Goal: Task Accomplishment & Management: Manage account settings

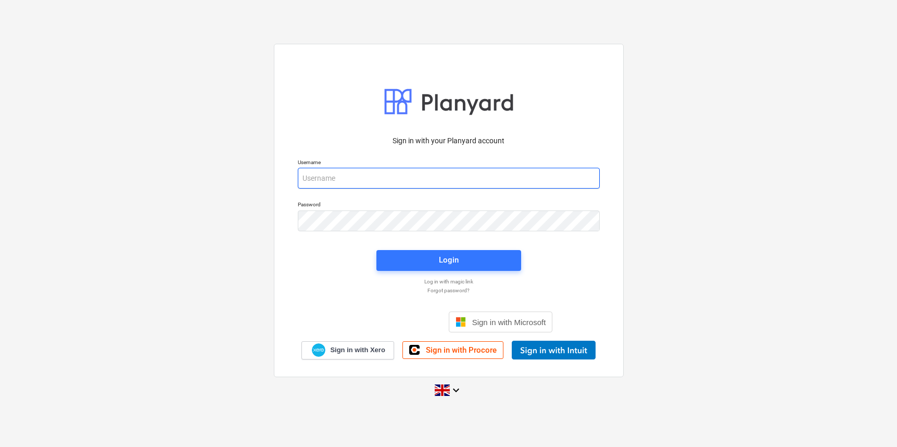
type input "[PERSON_NAME][EMAIL_ADDRESS][DOMAIN_NAME]"
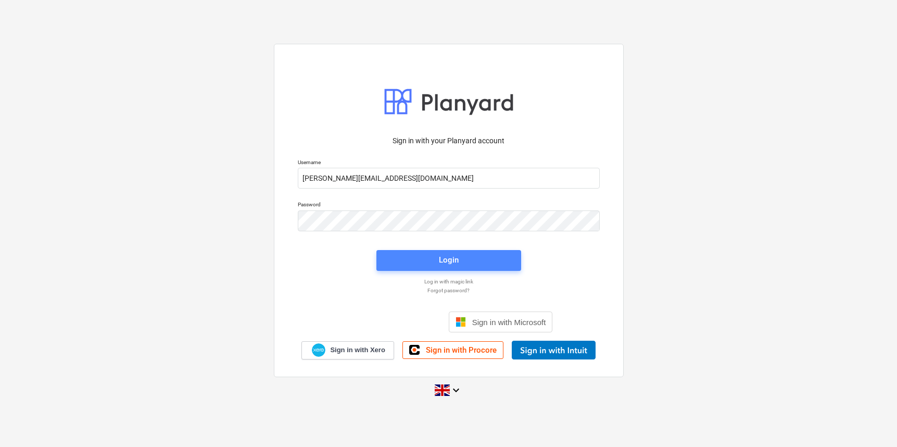
click at [442, 255] on div "Login" at bounding box center [449, 260] width 20 height 14
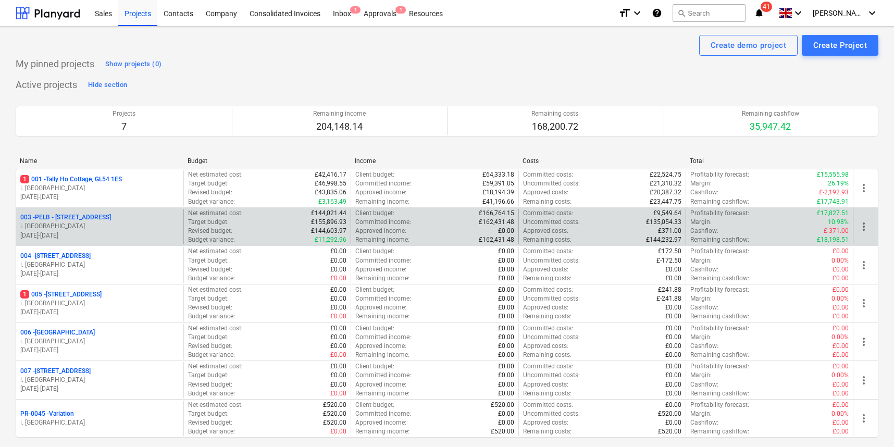
click at [98, 218] on p "003 - PELB - [GEOGRAPHIC_DATA], [GEOGRAPHIC_DATA], GL2 7NE" at bounding box center [65, 217] width 91 height 9
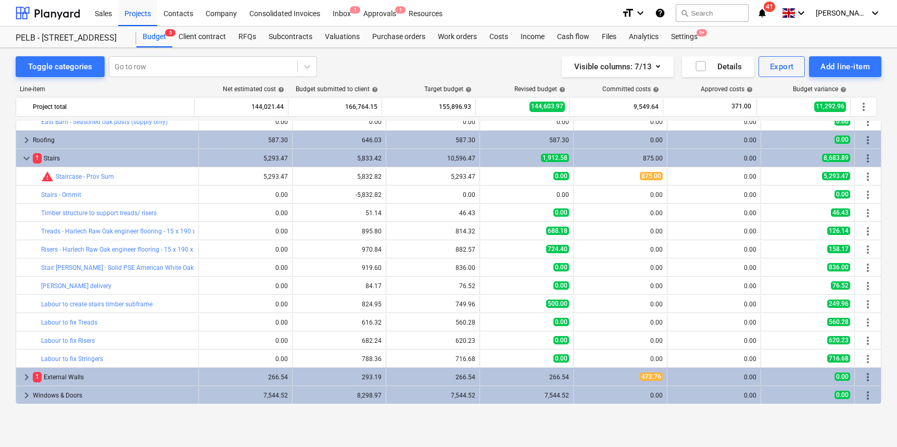
scroll to position [137, 0]
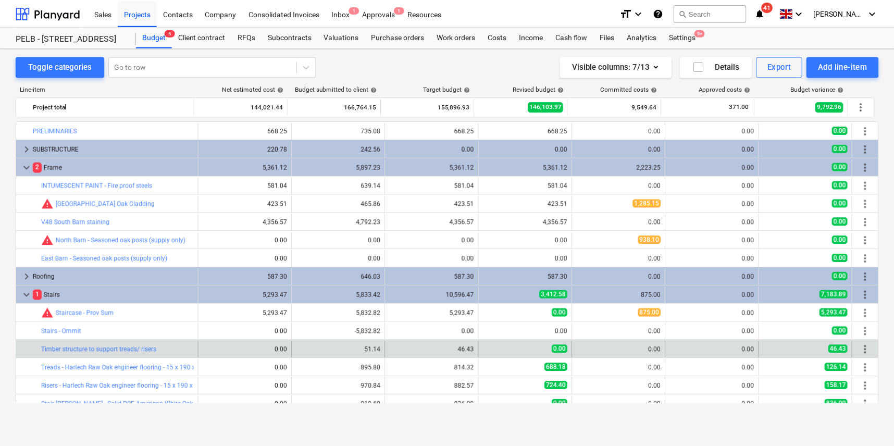
scroll to position [137, 0]
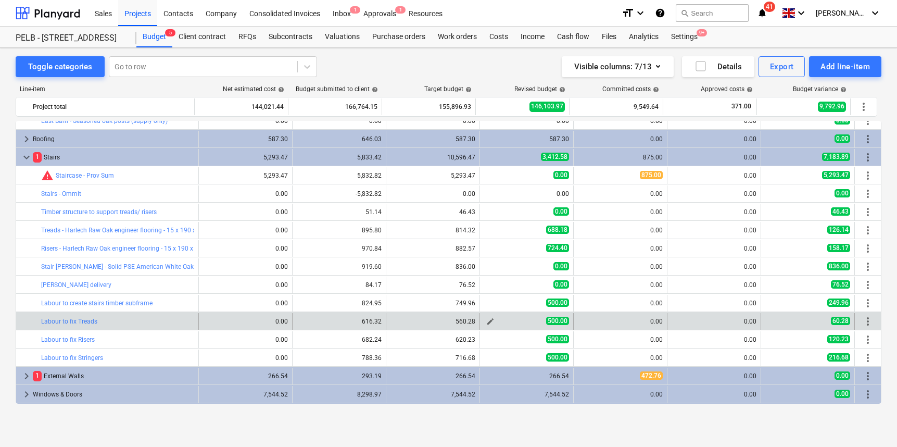
click at [486, 321] on span "edit" at bounding box center [490, 321] width 8 height 8
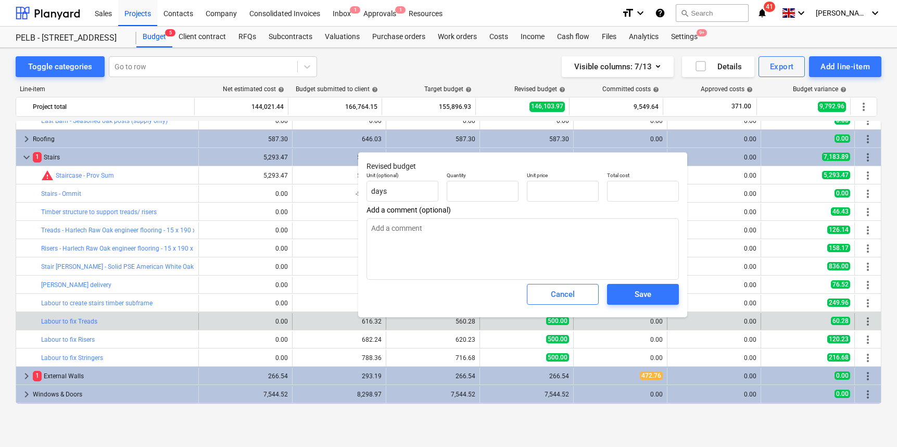
type input "2.00"
type input "250.00"
type input "500.00"
click at [566, 297] on div "Cancel" at bounding box center [563, 294] width 24 height 14
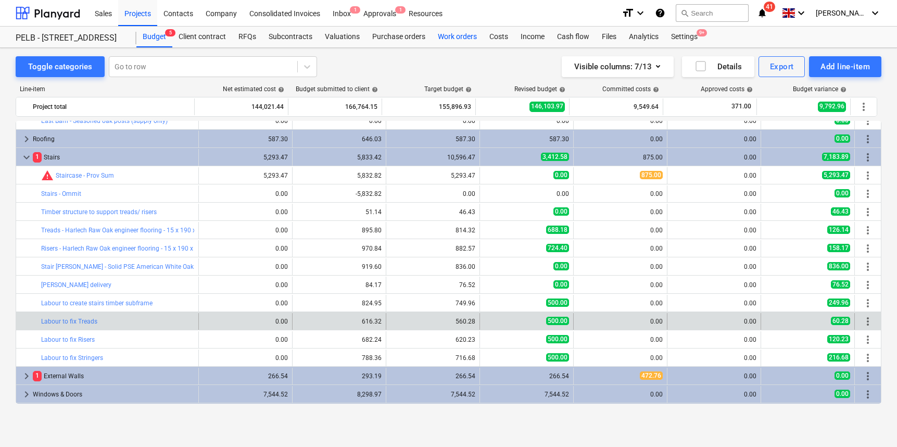
click at [464, 40] on div "Work orders" at bounding box center [458, 37] width 52 height 21
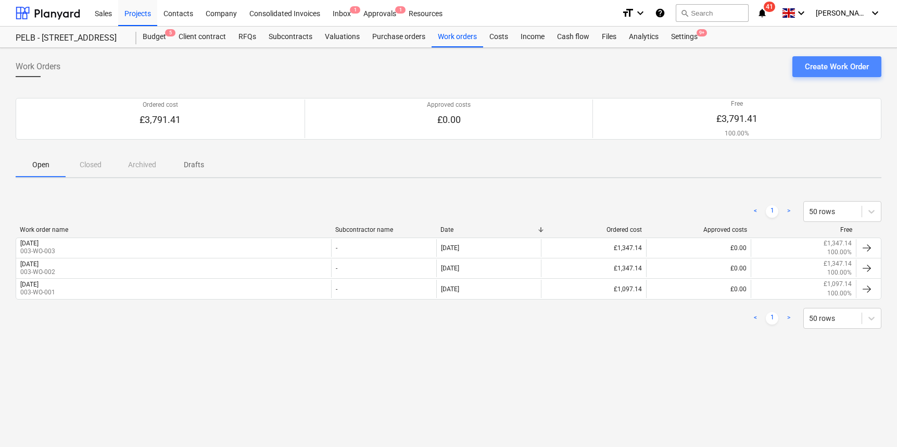
click at [829, 65] on div "Create Work Order" at bounding box center [837, 67] width 64 height 14
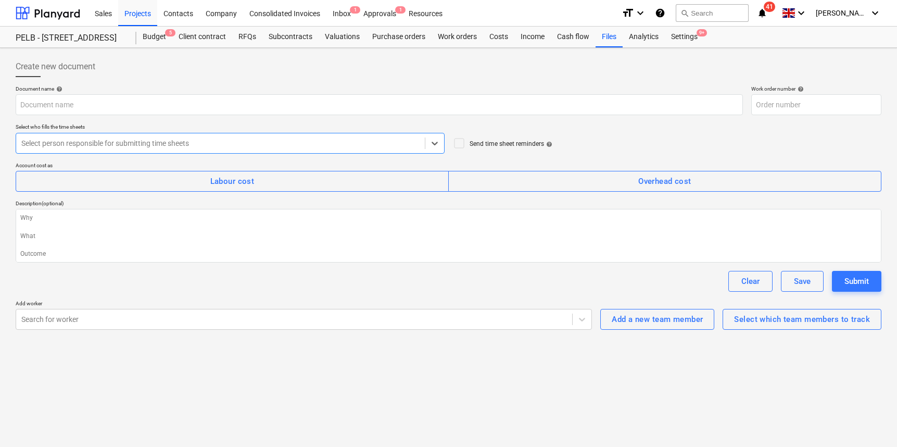
type textarea "x"
type input "003-WO-004"
click at [756, 320] on div "Select which team members to track" at bounding box center [802, 319] width 136 height 14
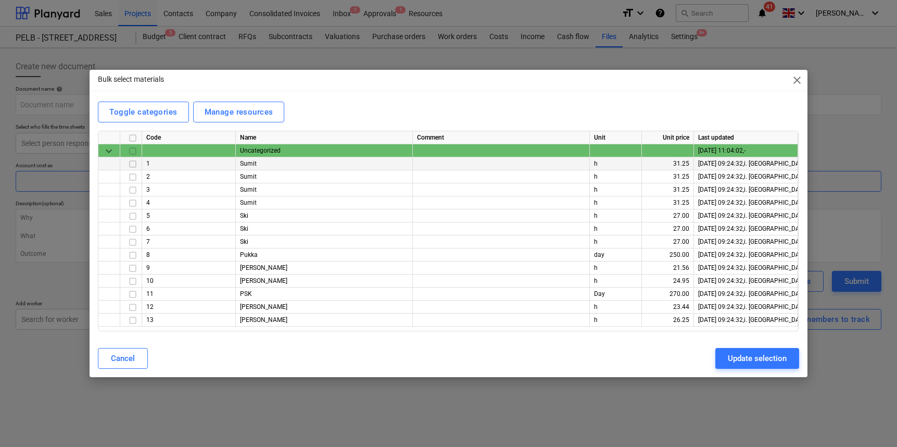
click at [132, 166] on input "checkbox" at bounding box center [133, 164] width 12 height 12
click at [133, 173] on input "checkbox" at bounding box center [133, 177] width 12 height 12
click at [744, 357] on div "Update selection" at bounding box center [757, 358] width 59 height 14
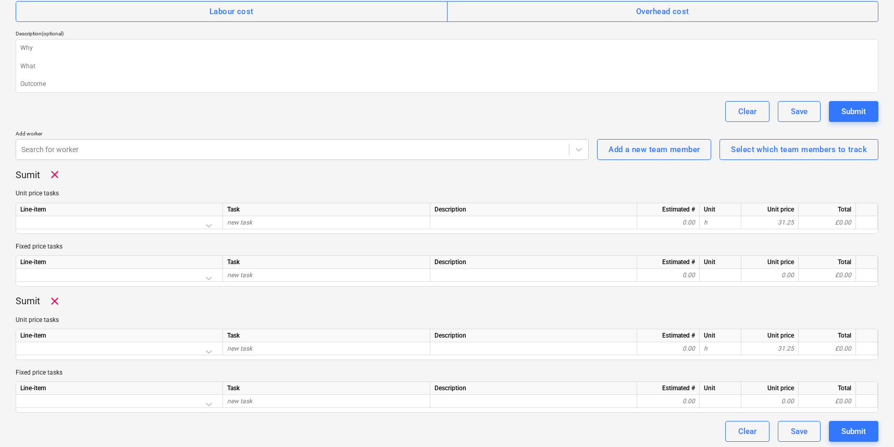
scroll to position [171, 0]
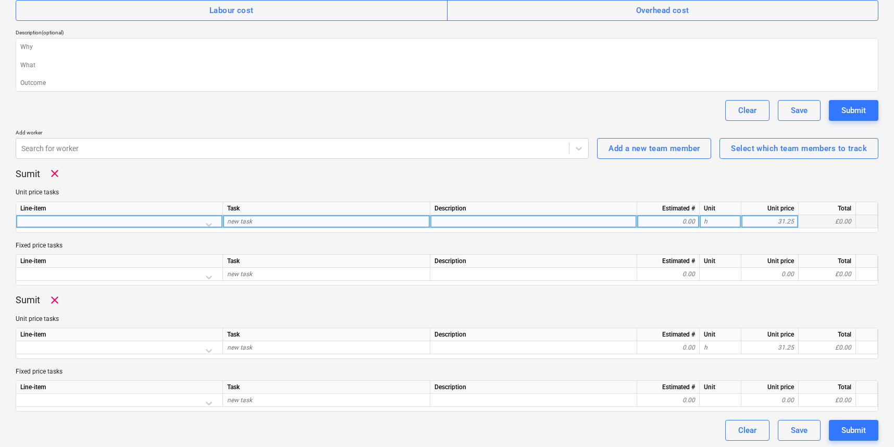
click at [69, 216] on div at bounding box center [119, 224] width 198 height 18
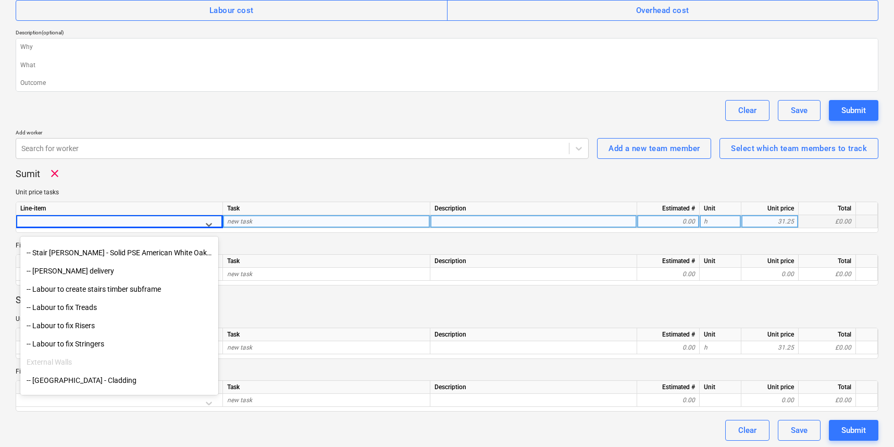
scroll to position [396, 0]
click at [71, 311] on div "-- Labour to fix Treads" at bounding box center [119, 306] width 198 height 17
type textarea "x"
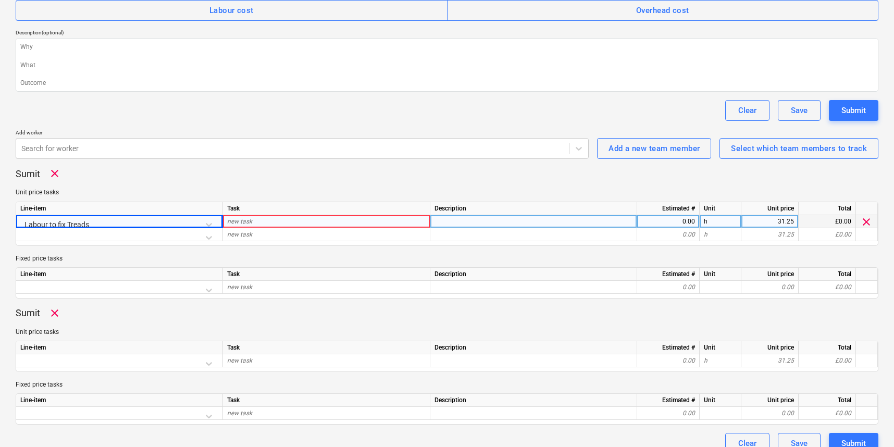
click at [696, 221] on div "0.00" at bounding box center [668, 221] width 62 height 13
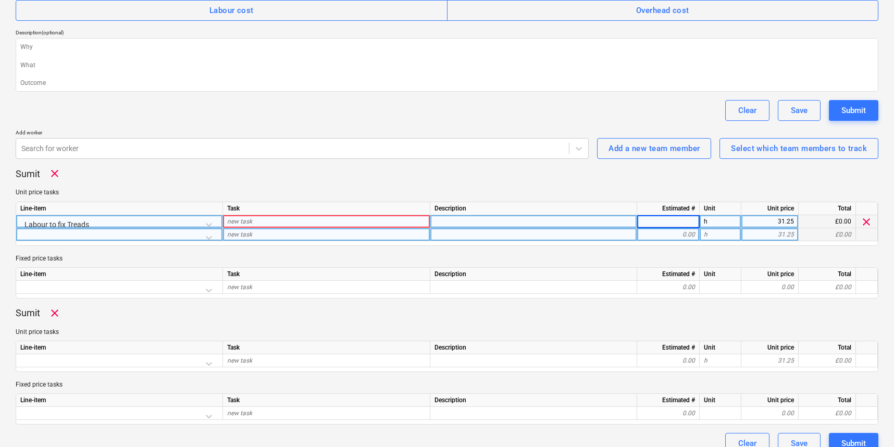
click at [104, 235] on div at bounding box center [119, 237] width 198 height 18
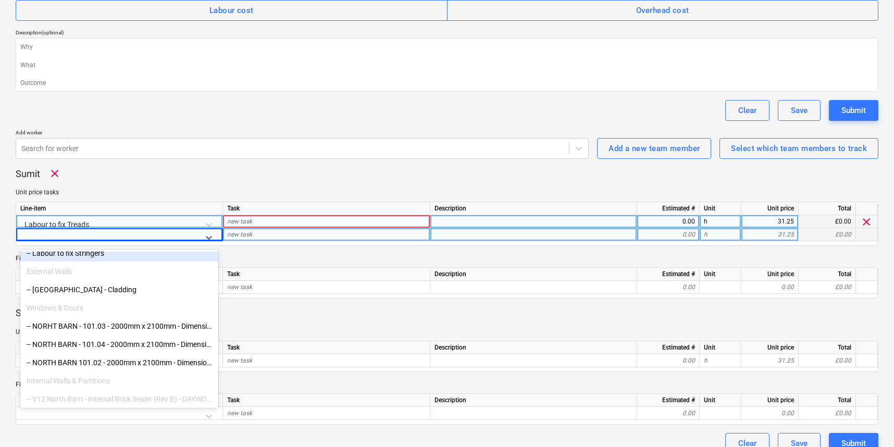
scroll to position [499, 0]
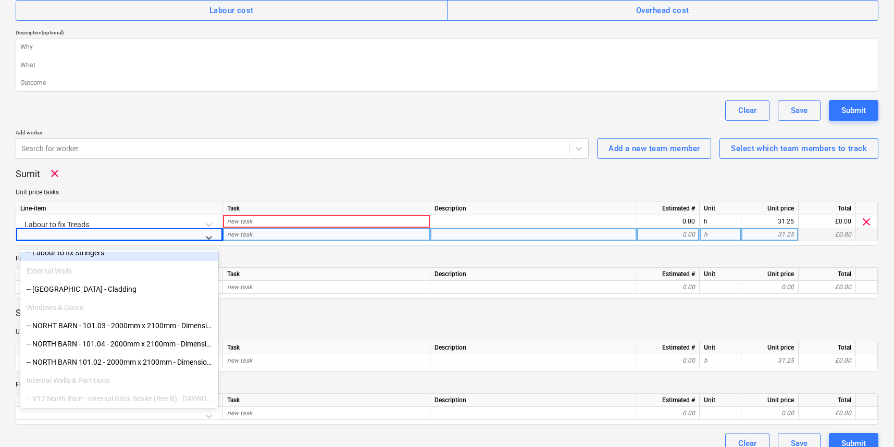
click at [140, 190] on p "Unit price tasks" at bounding box center [447, 192] width 862 height 9
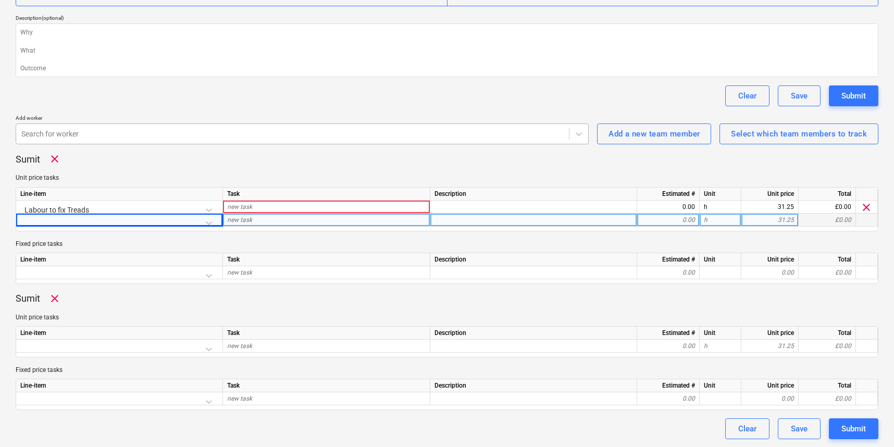
scroll to position [185, 0]
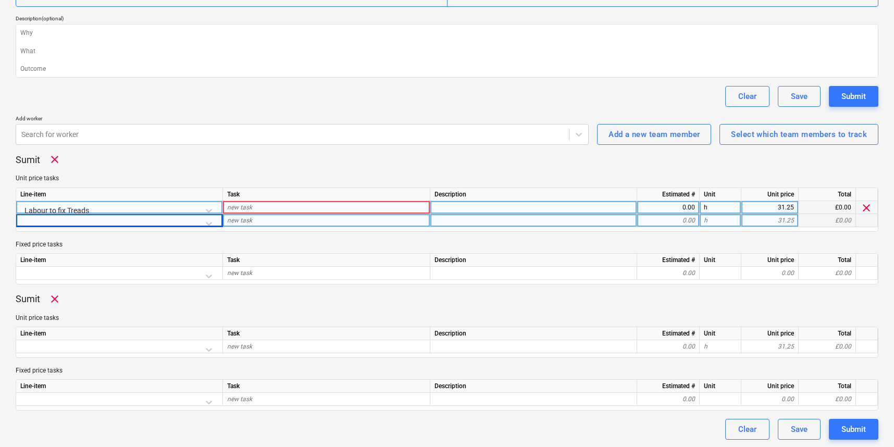
click at [78, 206] on div "Labour to fix Treads" at bounding box center [119, 210] width 198 height 18
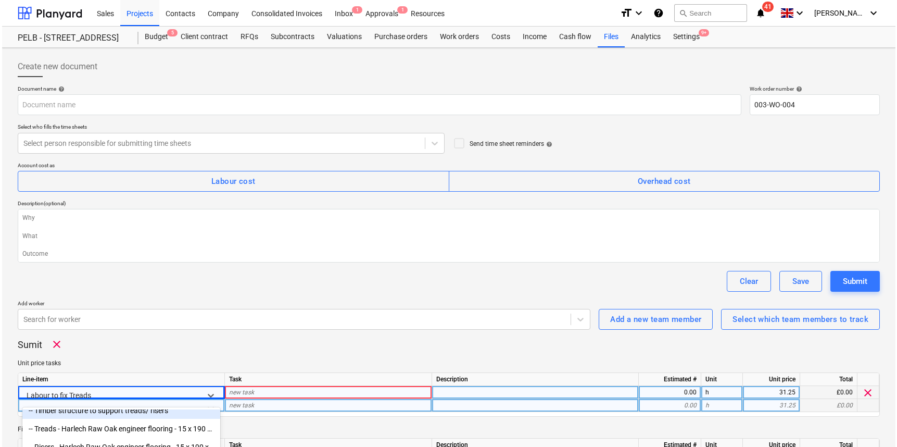
scroll to position [0, 0]
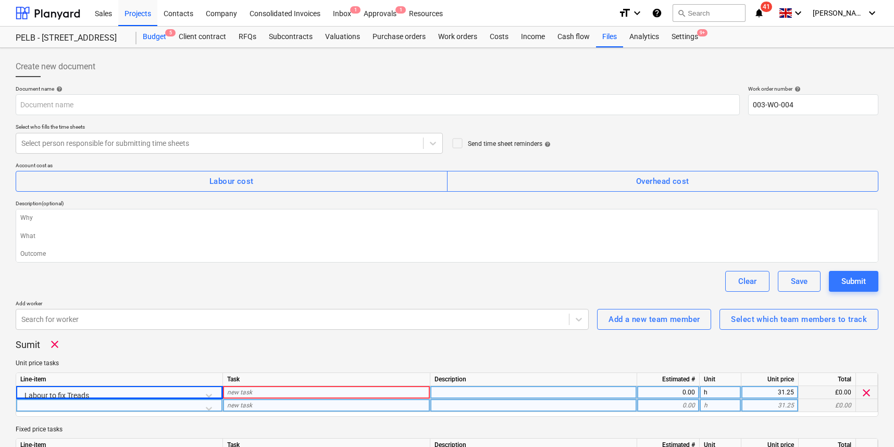
click at [147, 35] on div "Budget 5" at bounding box center [154, 37] width 36 height 21
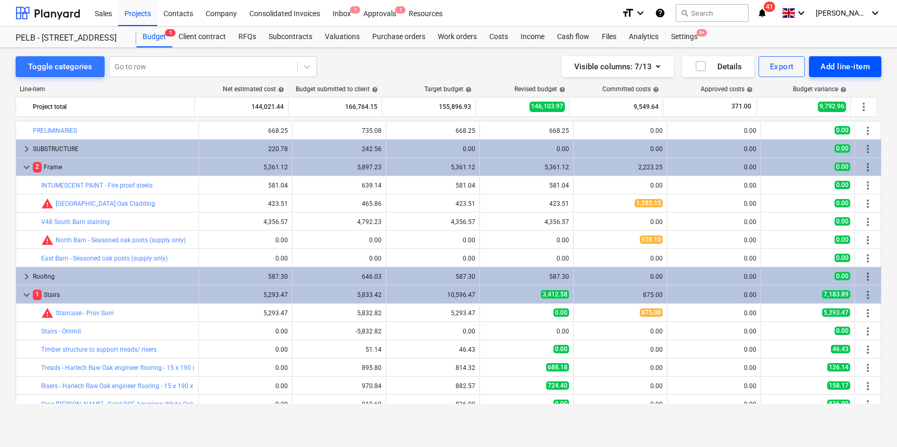
scroll to position [137, 0]
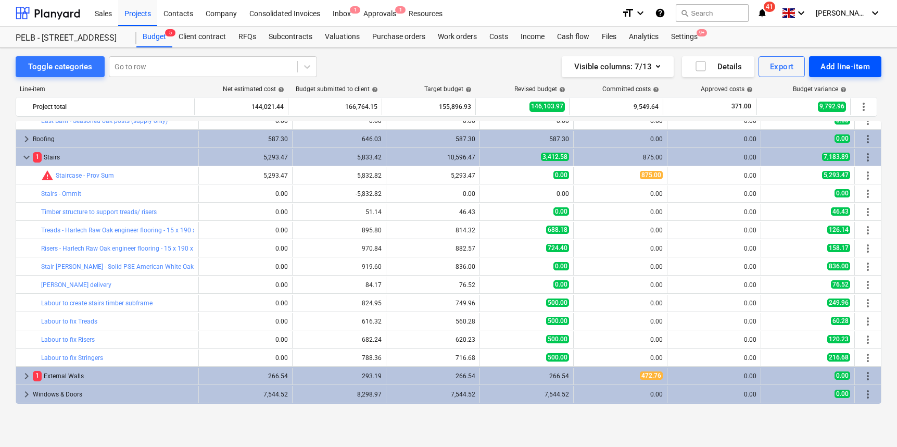
click at [835, 63] on div "Add line-item" at bounding box center [845, 67] width 49 height 14
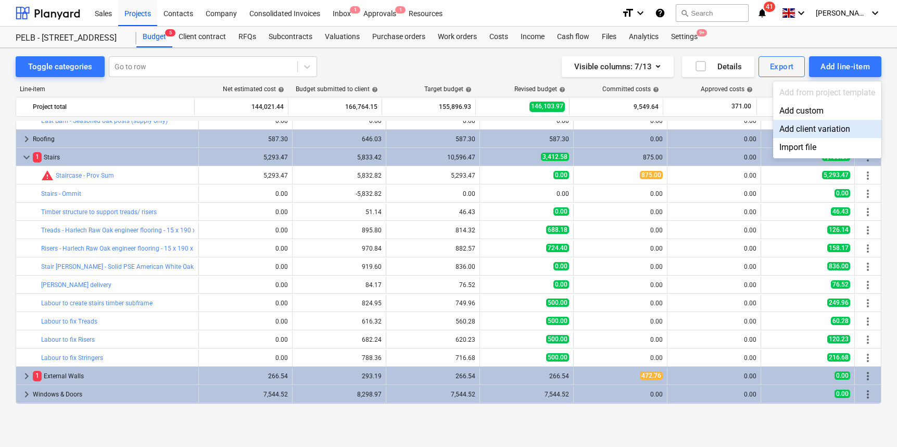
click at [817, 127] on div "Add client variation" at bounding box center [827, 129] width 108 height 18
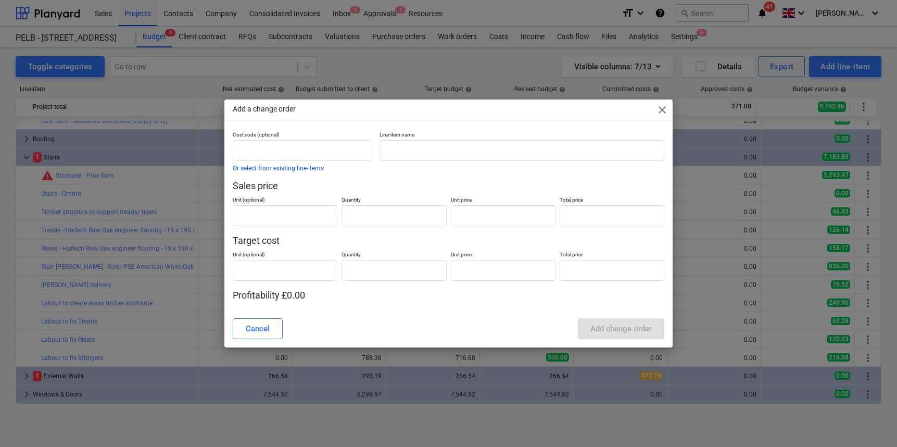
type input "0.00"
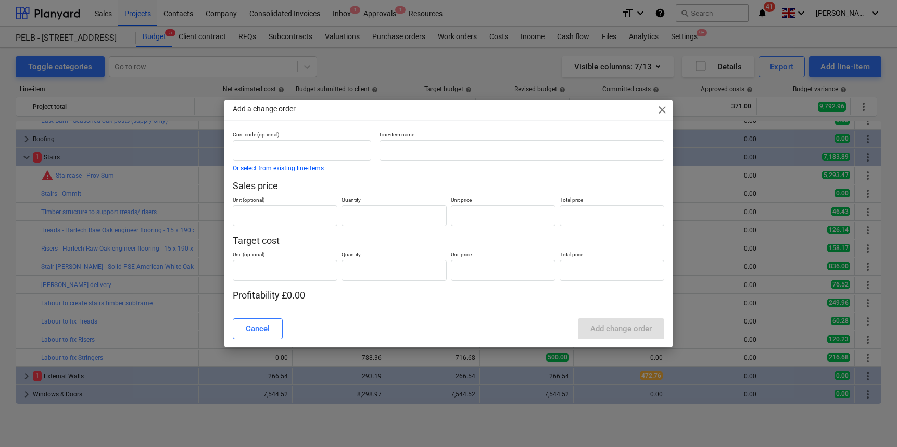
type input "0.00"
click at [664, 111] on span "close" at bounding box center [662, 110] width 12 height 12
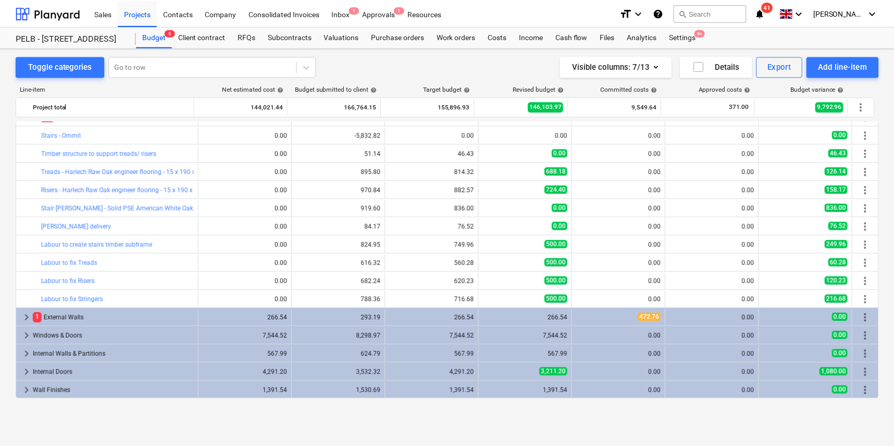
scroll to position [168, 0]
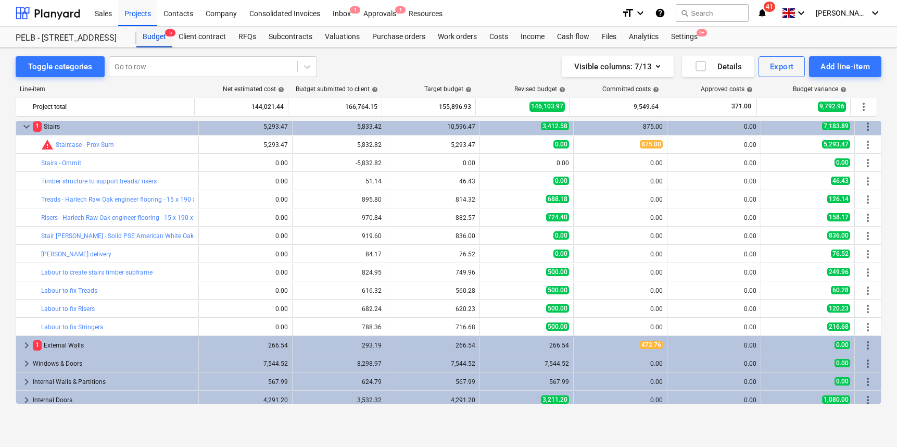
click at [148, 35] on div "Budget 5" at bounding box center [154, 37] width 36 height 21
click at [53, 34] on div "PELB - [STREET_ADDRESS]" at bounding box center [70, 38] width 108 height 11
click at [99, 10] on div "Sales" at bounding box center [104, 12] width 30 height 27
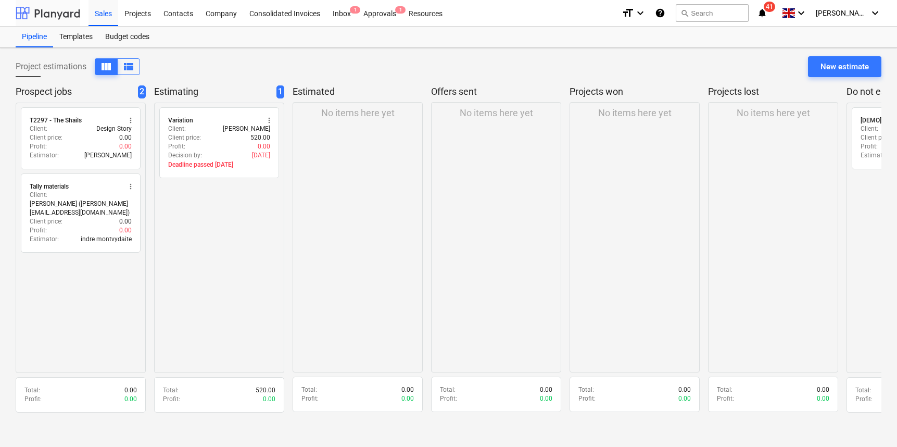
click at [64, 16] on div at bounding box center [48, 13] width 65 height 26
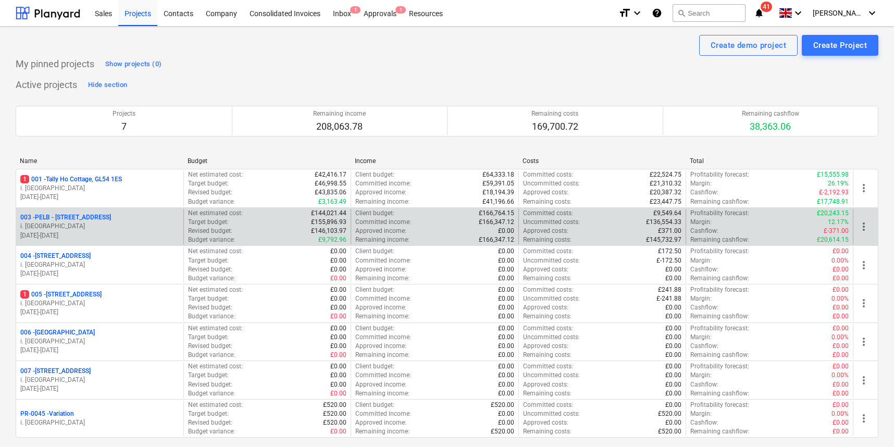
click at [91, 220] on p "003 - PELB - [GEOGRAPHIC_DATA], [GEOGRAPHIC_DATA], GL2 7NE" at bounding box center [65, 217] width 91 height 9
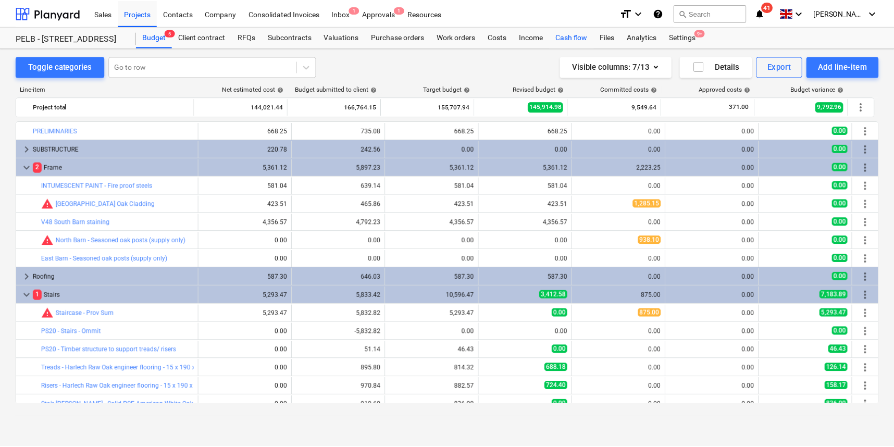
scroll to position [168, 0]
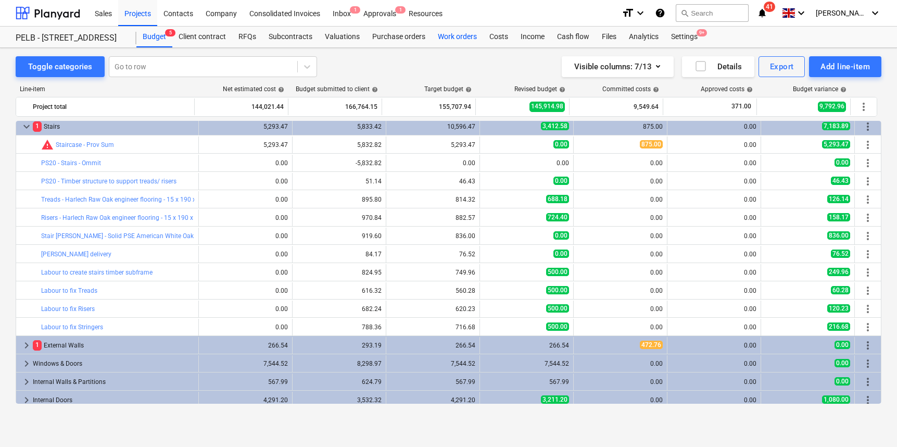
click at [451, 36] on div "Work orders" at bounding box center [458, 37] width 52 height 21
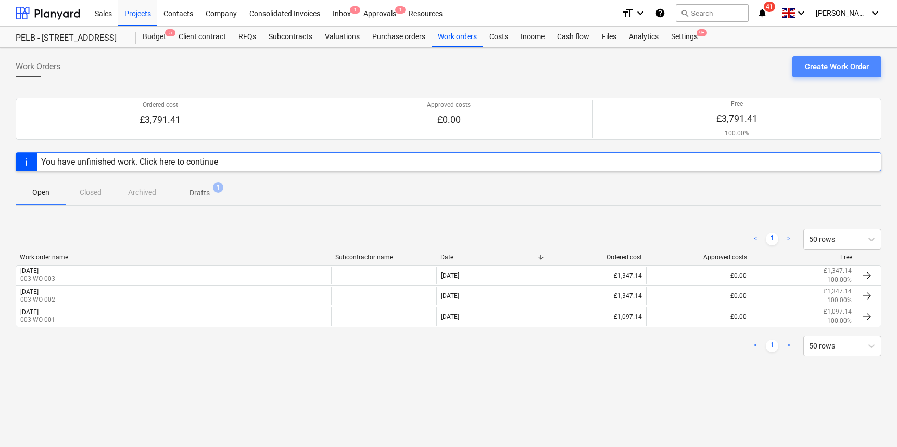
click at [825, 64] on div "Create Work Order" at bounding box center [837, 67] width 64 height 14
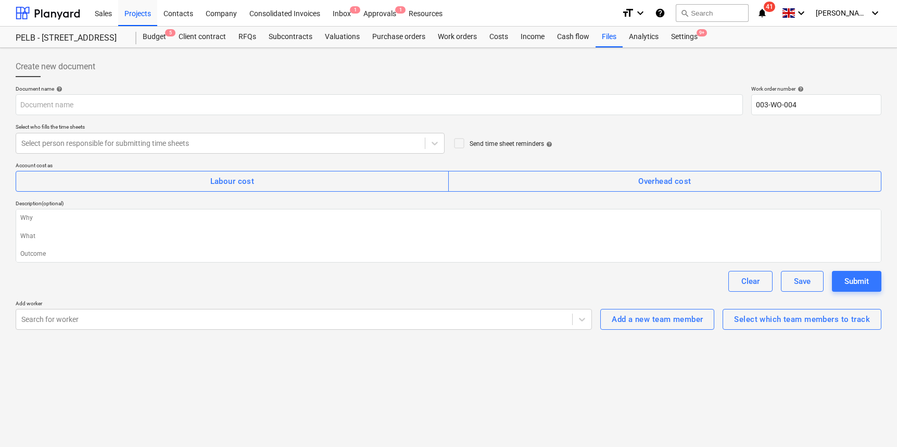
click at [211, 80] on div at bounding box center [449, 81] width 866 height 8
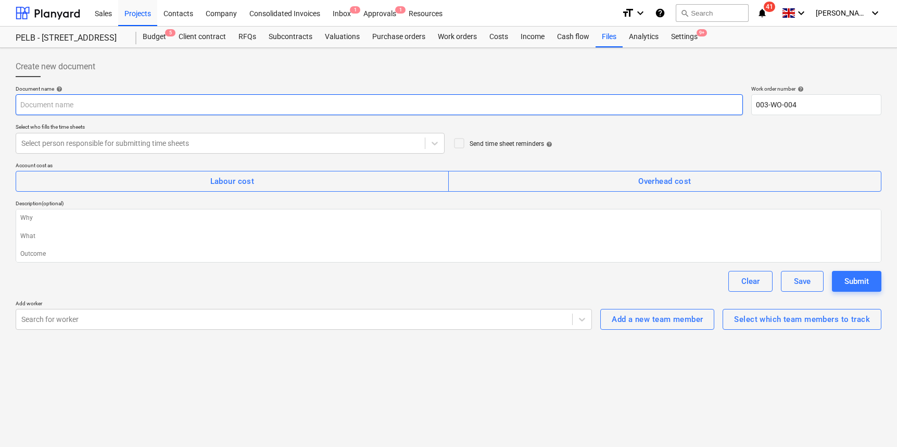
click at [173, 103] on input "text" at bounding box center [379, 104] width 727 height 21
type textarea "x"
type input "T"
type textarea "x"
type input "Th"
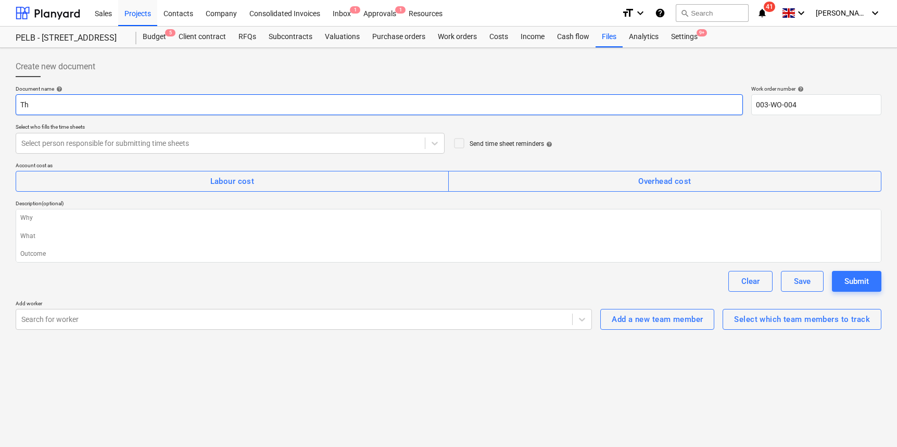
type textarea "x"
type input "Thu"
type textarea "x"
type input "Thur"
type textarea "x"
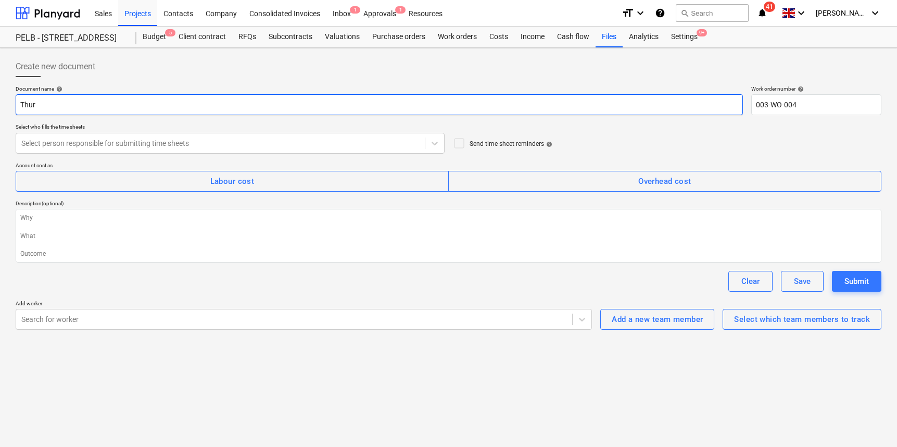
type input "Thurs"
type textarea "x"
type input "Thurs"
type textarea "x"
type input "Thurs 4"
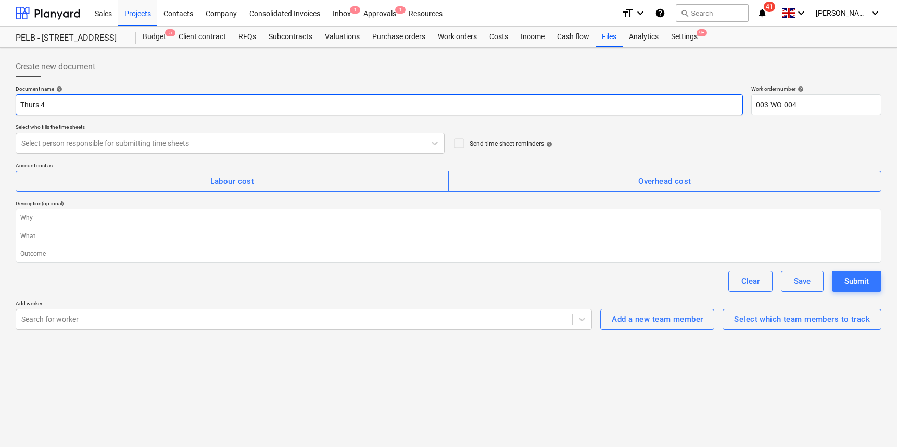
type textarea "x"
type input "Thurs 4t"
type textarea "x"
type input "Thurs 4th"
type textarea "x"
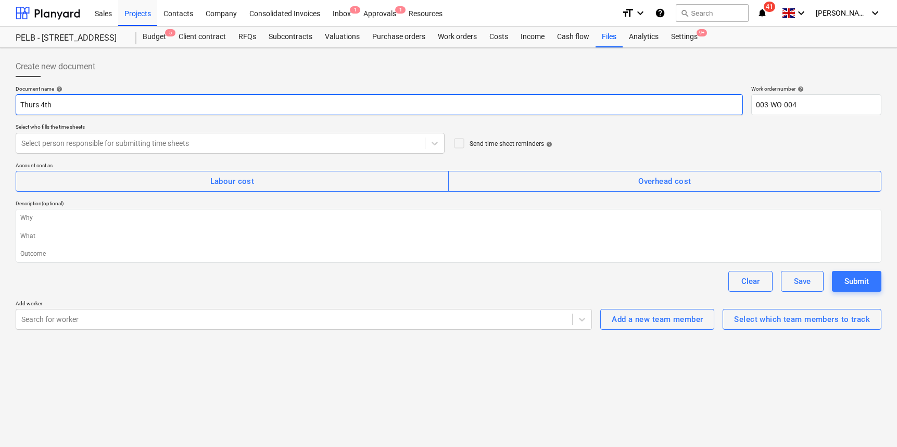
type input "Thurs 4th"
type textarea "x"
type input "Thurs 4th S"
type textarea "x"
type input "Thurs 4th Se"
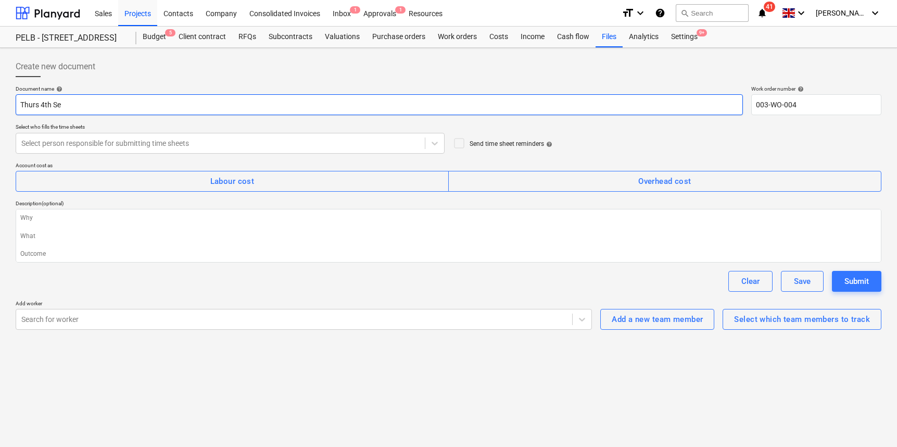
type textarea "x"
type input "[DATE]"
type textarea "x"
type input "[DATE]"
type textarea "x"
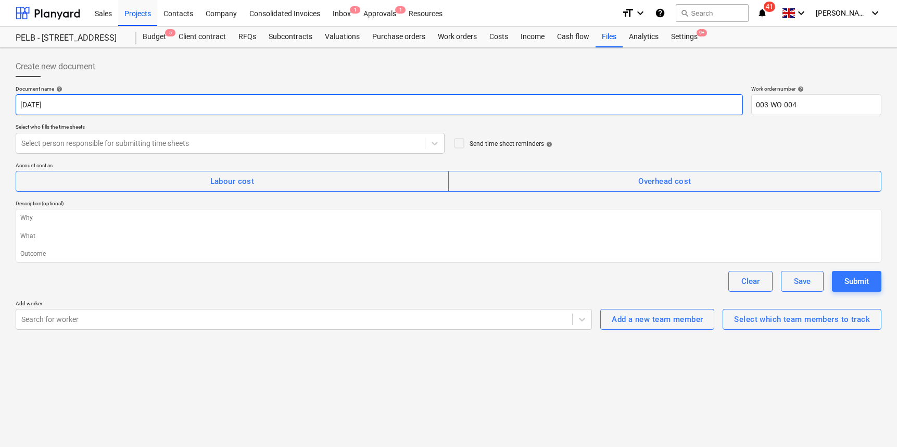
type input "Thurs 4th Septe"
type textarea "x"
type input "Thurs 4th Septem"
type textarea "x"
type input "Thurs 4th Septemb"
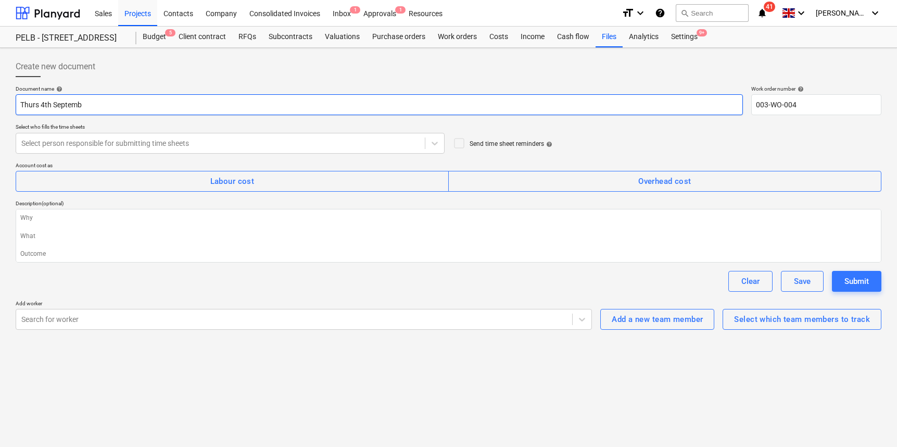
type textarea "x"
type input "Thurs 4th Septembe"
type textarea "x"
type input "[DATE]"
type textarea "x"
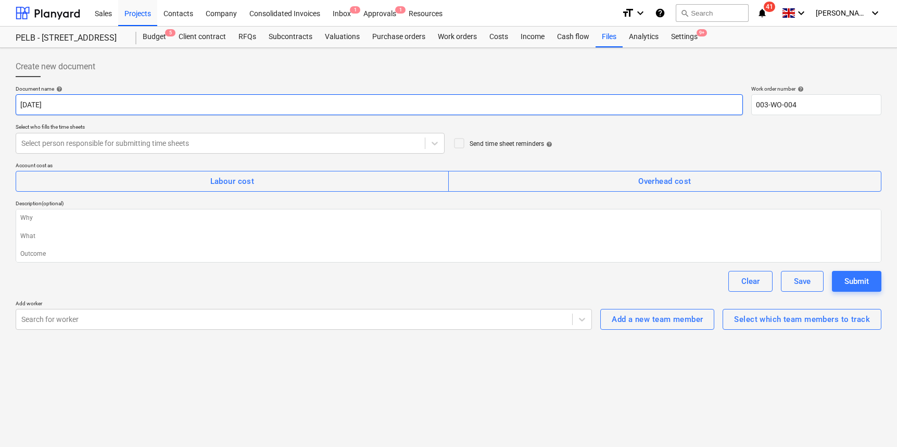
type input "[DATE]"
type textarea "x"
type input "[DATE] 2"
type textarea "x"
type input "[DATE]"
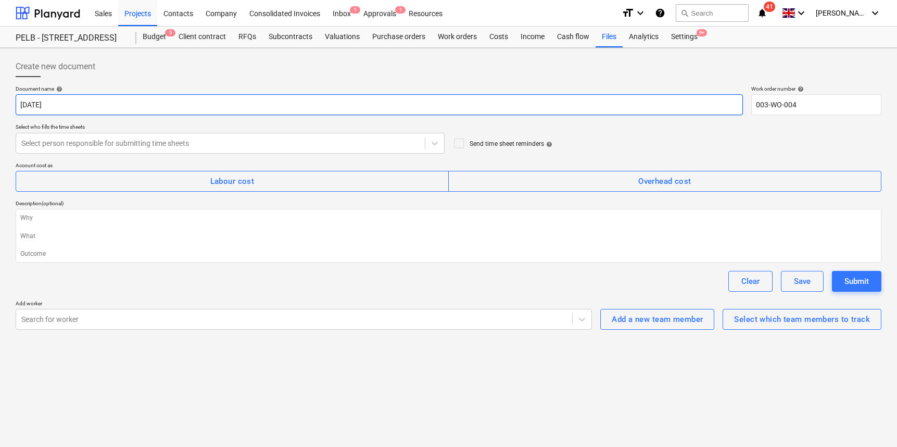
type textarea "x"
type input "[DATE]"
type textarea "x"
type input "[DATE]"
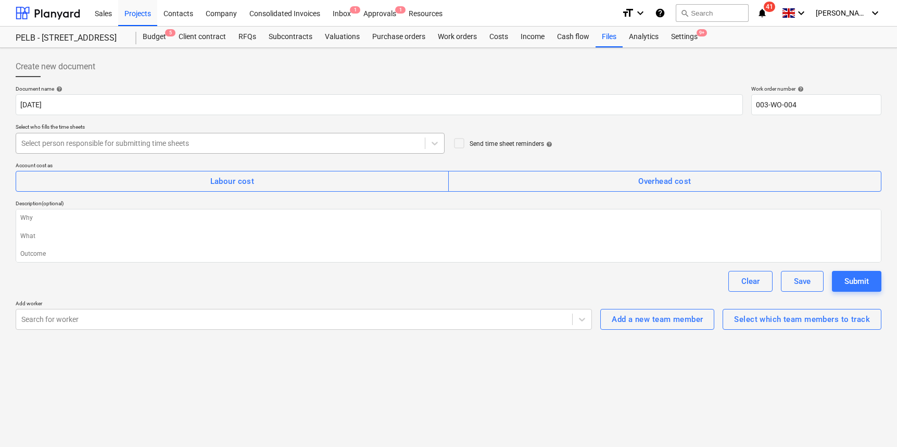
click at [138, 142] on div "Select person responsible for submitting time sheets" at bounding box center [220, 143] width 398 height 8
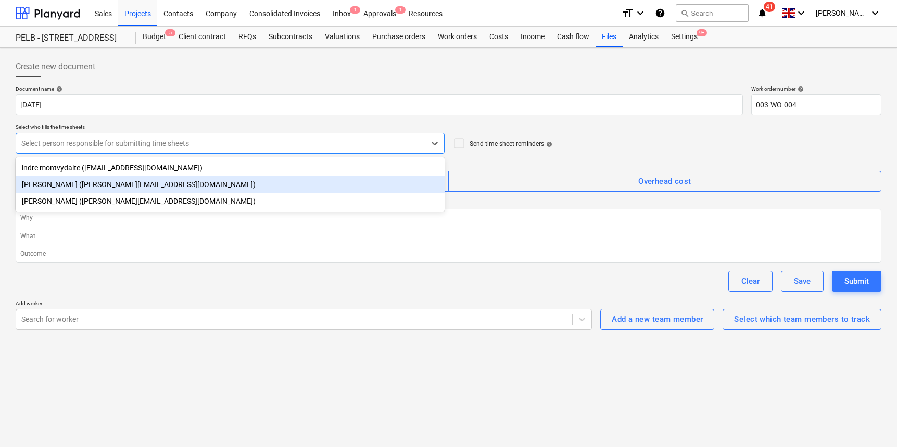
click at [106, 177] on div "[PERSON_NAME] ([PERSON_NAME][EMAIL_ADDRESS][DOMAIN_NAME])" at bounding box center [230, 184] width 429 height 17
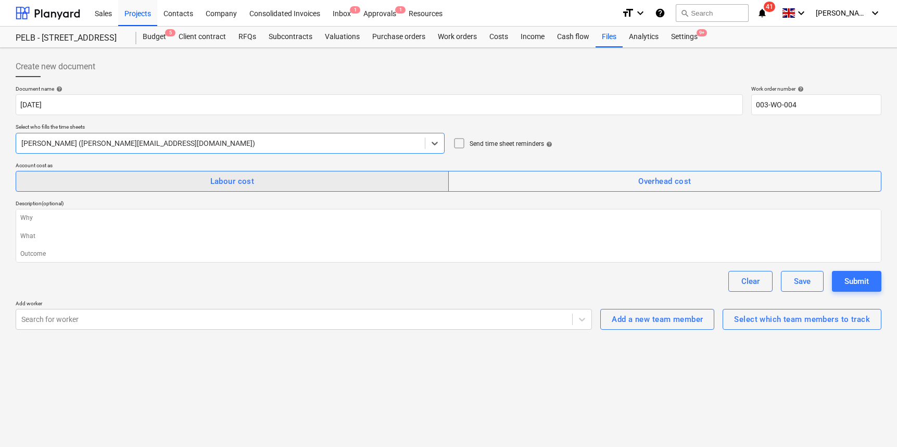
click at [358, 185] on span "Labour cost" at bounding box center [232, 181] width 410 height 14
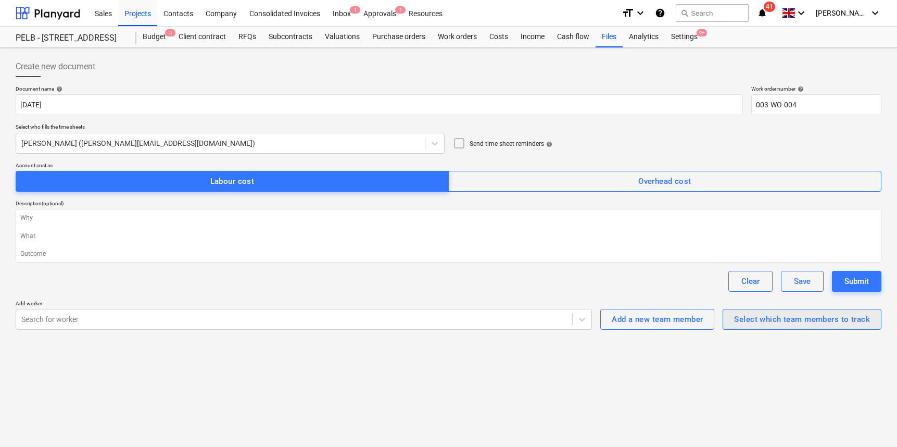
click at [777, 320] on div "Select which team members to track" at bounding box center [802, 319] width 136 height 14
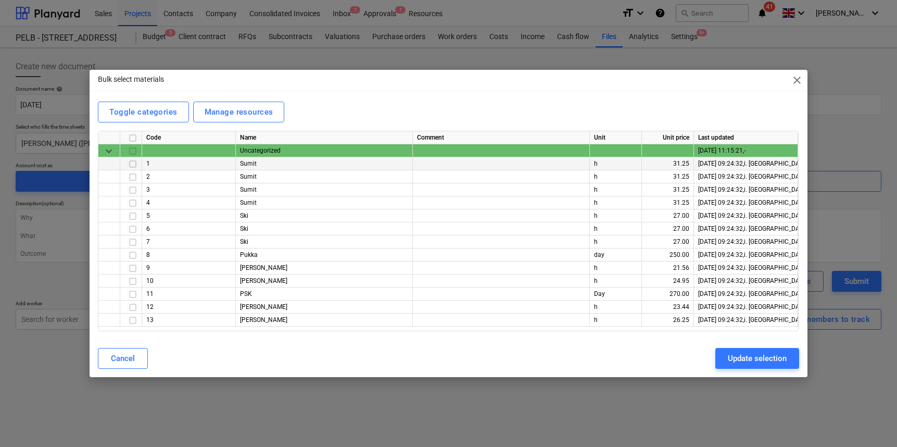
click at [132, 165] on input "checkbox" at bounding box center [133, 164] width 12 height 12
click at [133, 177] on input "checkbox" at bounding box center [133, 177] width 12 height 12
drag, startPoint x: 132, startPoint y: 281, endPoint x: 130, endPoint y: 287, distance: 6.8
click at [132, 281] on input "checkbox" at bounding box center [133, 281] width 12 height 12
click at [129, 308] on input "checkbox" at bounding box center [133, 307] width 12 height 12
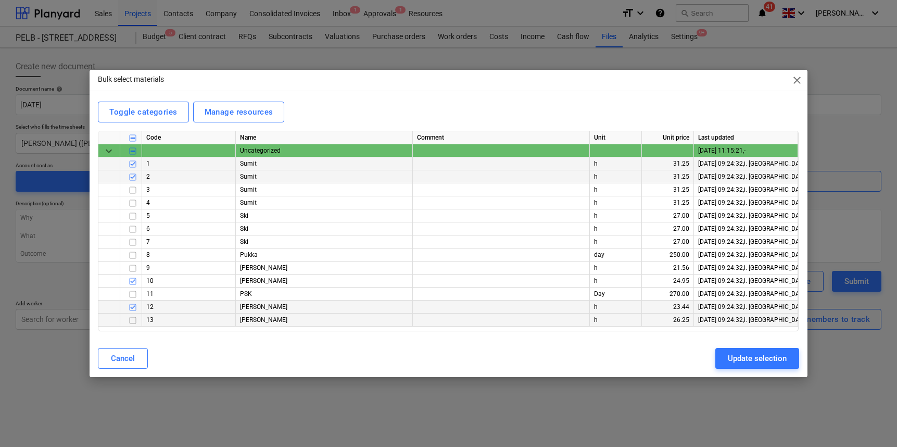
click at [132, 318] on input "checkbox" at bounding box center [133, 320] width 12 height 12
click at [782, 366] on button "Update selection" at bounding box center [757, 358] width 84 height 21
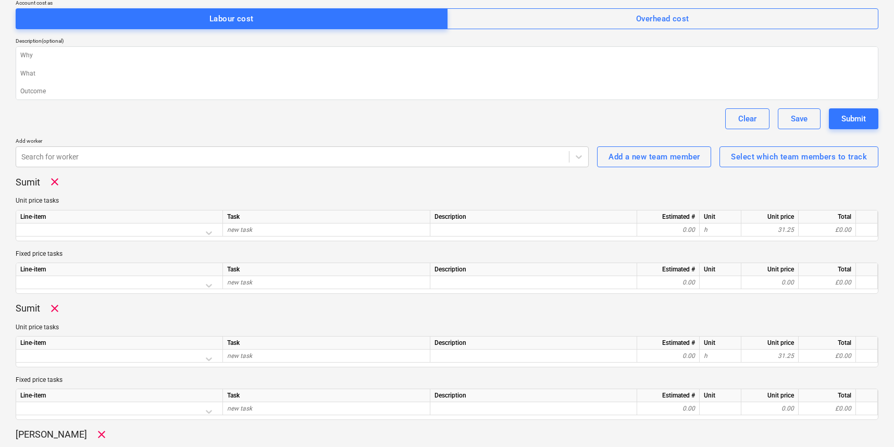
scroll to position [171, 0]
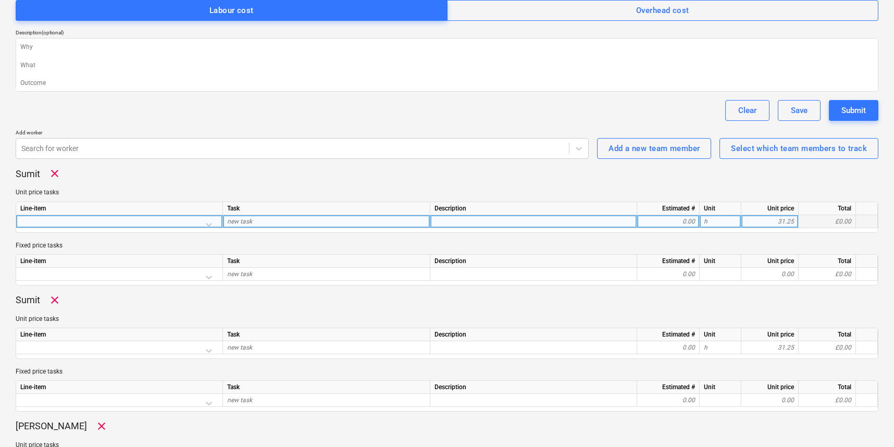
click at [213, 224] on div at bounding box center [119, 224] width 198 height 18
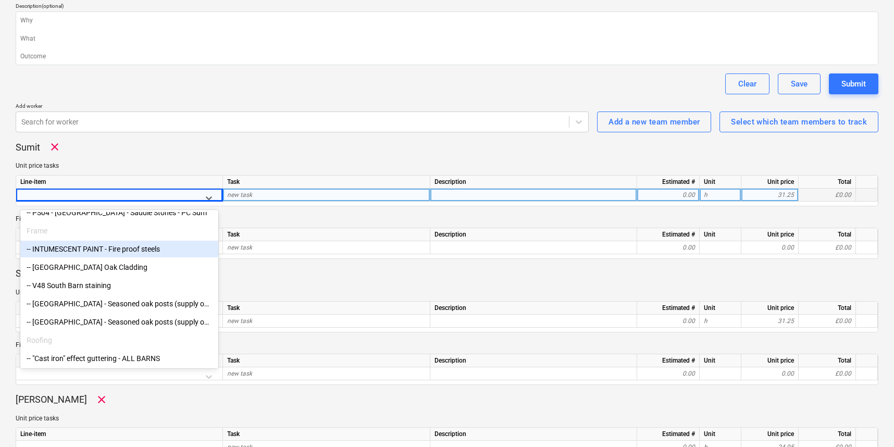
scroll to position [149, 0]
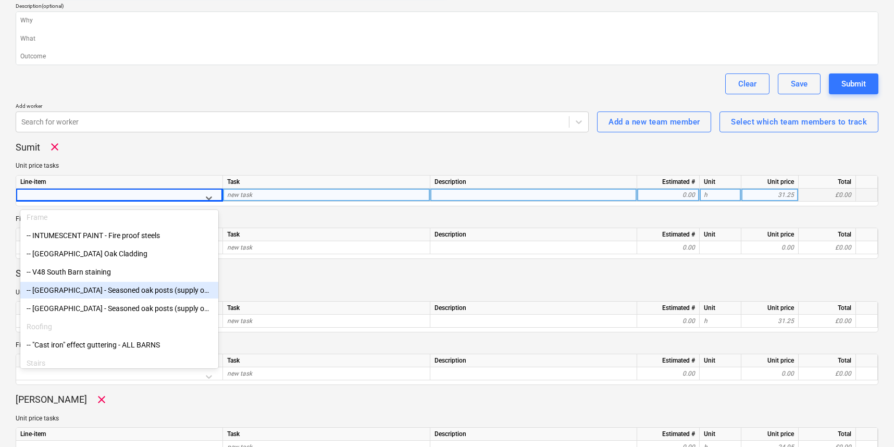
click at [102, 293] on div "-- [GEOGRAPHIC_DATA] - Seasoned oak posts (supply only)" at bounding box center [119, 290] width 198 height 17
type textarea "x"
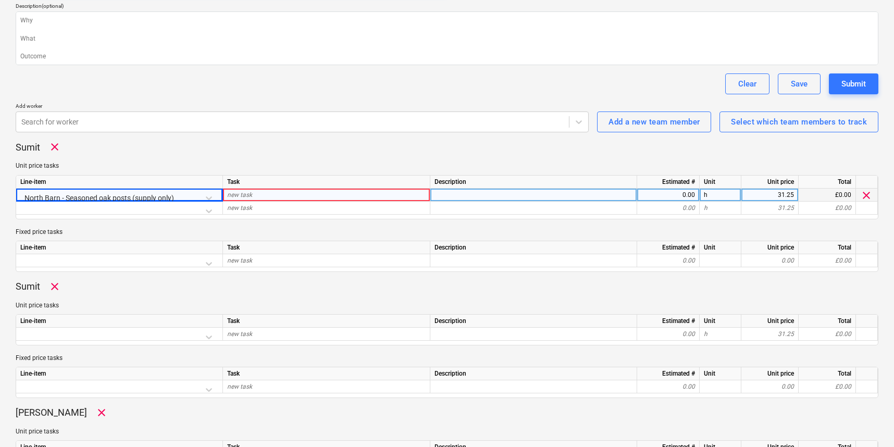
click at [254, 194] on div "new task" at bounding box center [326, 194] width 207 height 13
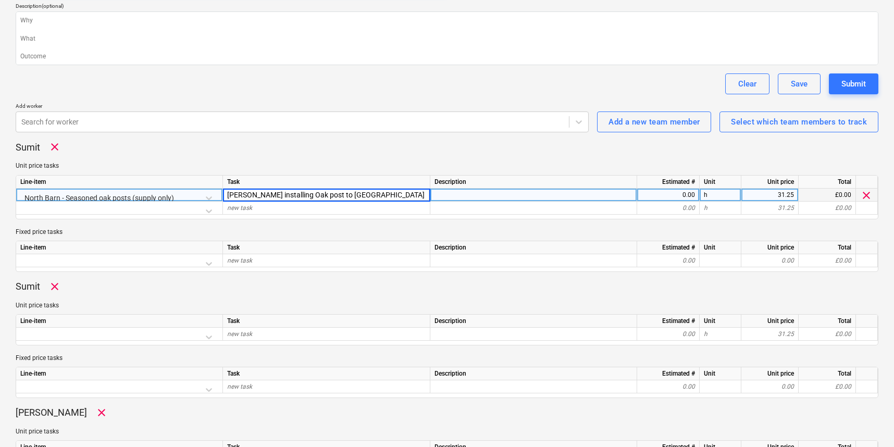
type input "[PERSON_NAME] installing Oak post to [GEOGRAPHIC_DATA]"
type textarea "x"
click at [467, 197] on div at bounding box center [533, 194] width 207 height 13
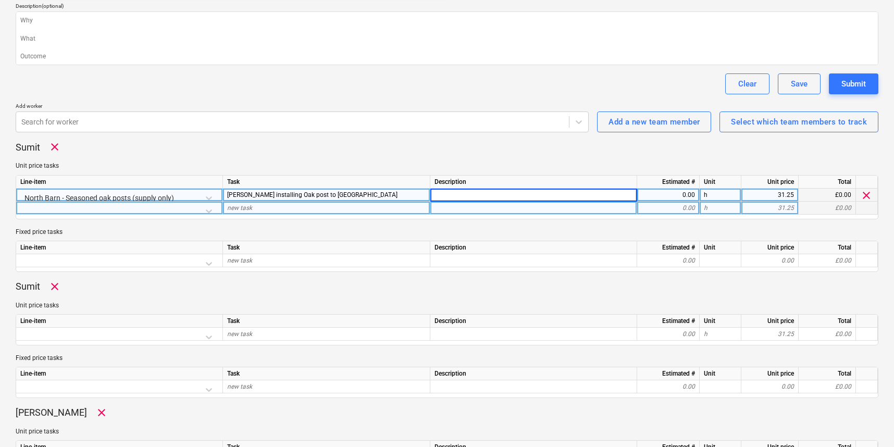
click at [450, 212] on div at bounding box center [533, 208] width 207 height 13
click at [663, 195] on div "0.00" at bounding box center [668, 194] width 54 height 13
type input "8"
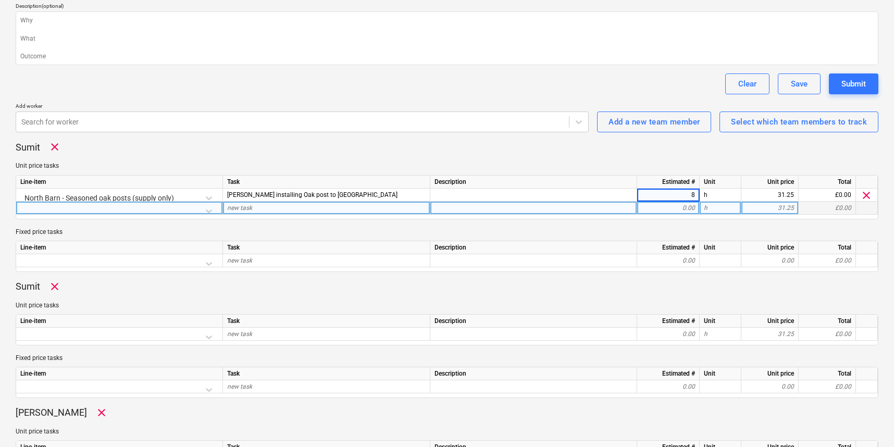
click at [551, 207] on div at bounding box center [533, 208] width 207 height 13
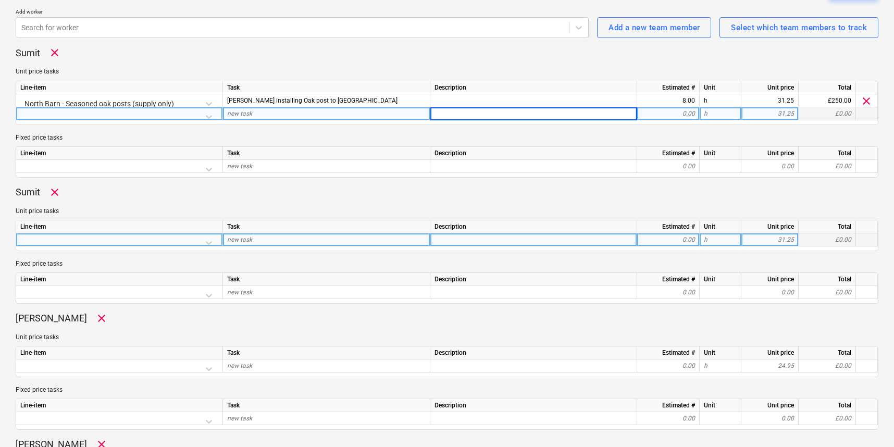
scroll to position [293, 0]
click at [119, 241] on div at bounding box center [119, 241] width 198 height 18
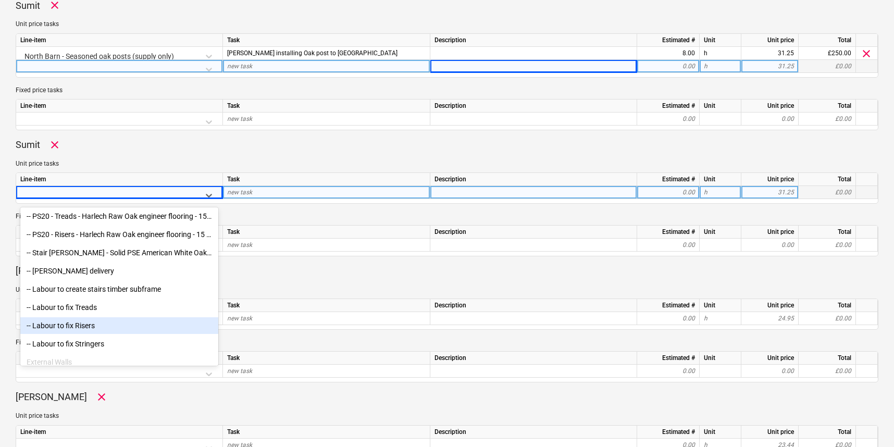
scroll to position [353, 0]
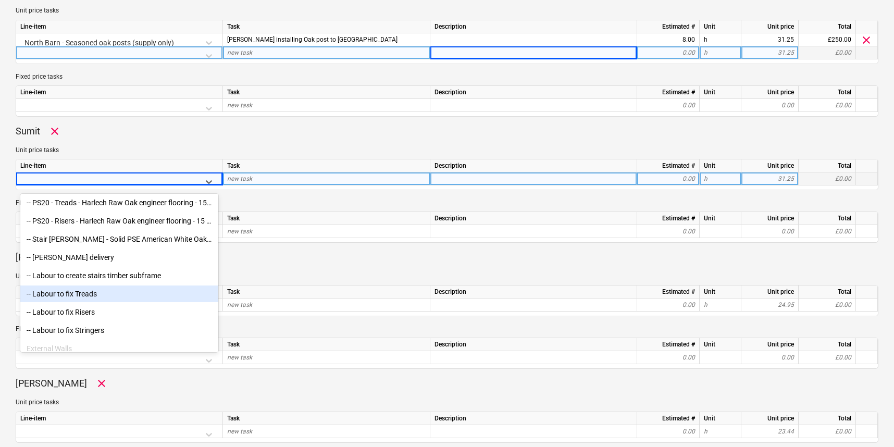
click at [101, 292] on div "-- Labour to fix Treads" at bounding box center [119, 293] width 198 height 17
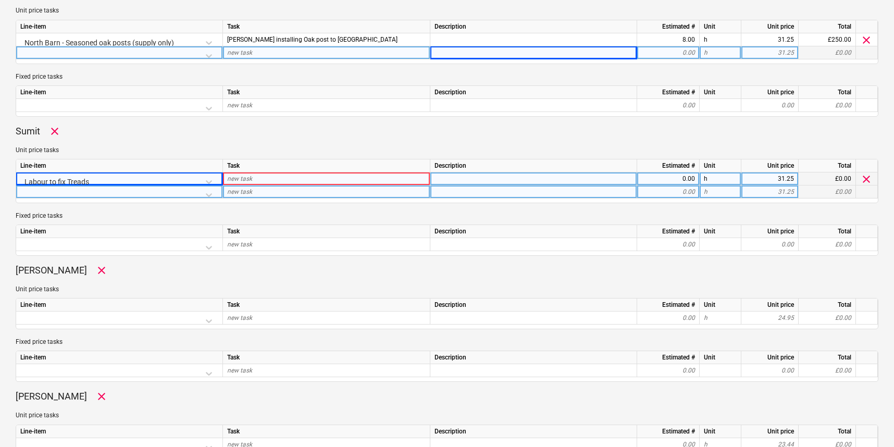
click at [213, 194] on div at bounding box center [119, 194] width 198 height 18
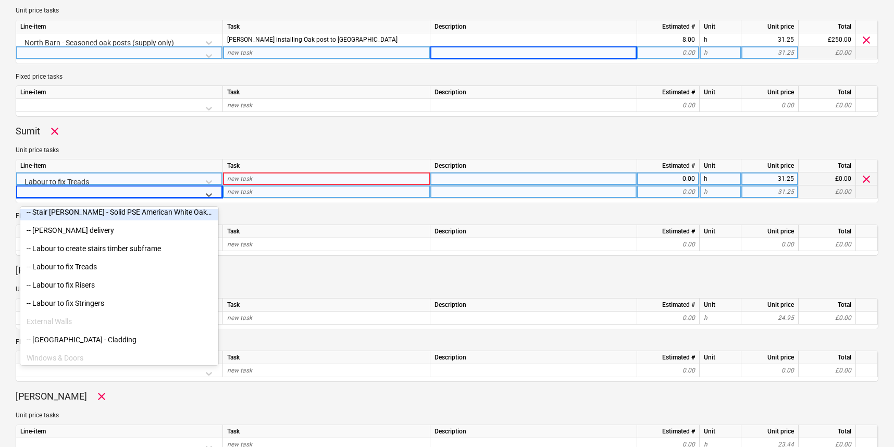
scroll to position [409, 0]
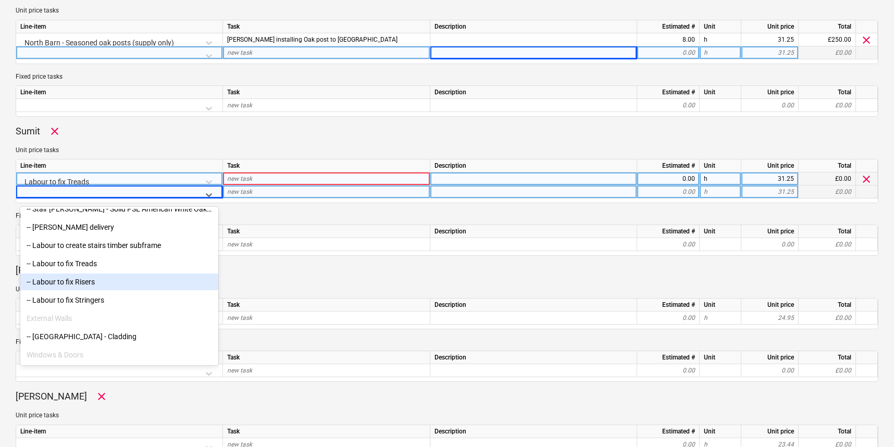
click at [98, 279] on div "-- Labour to fix Risers" at bounding box center [119, 281] width 198 height 17
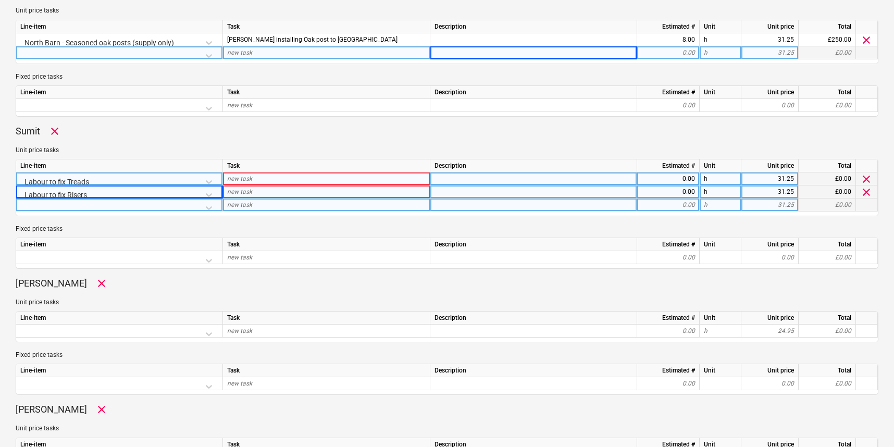
click at [141, 206] on div at bounding box center [119, 207] width 198 height 18
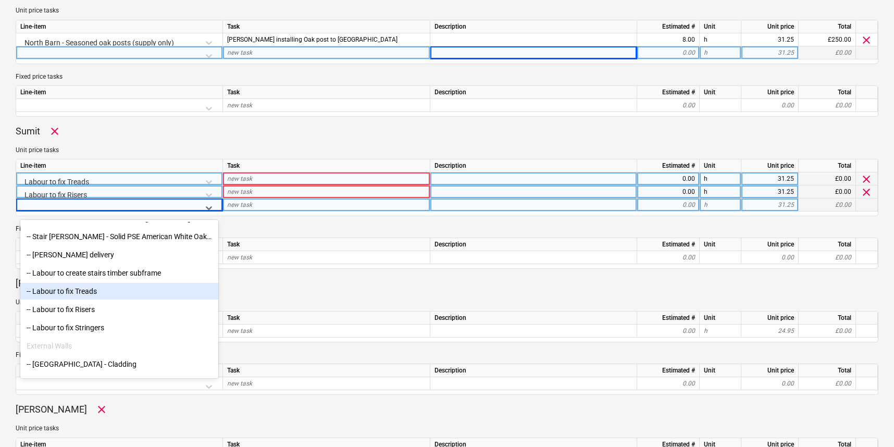
scroll to position [394, 0]
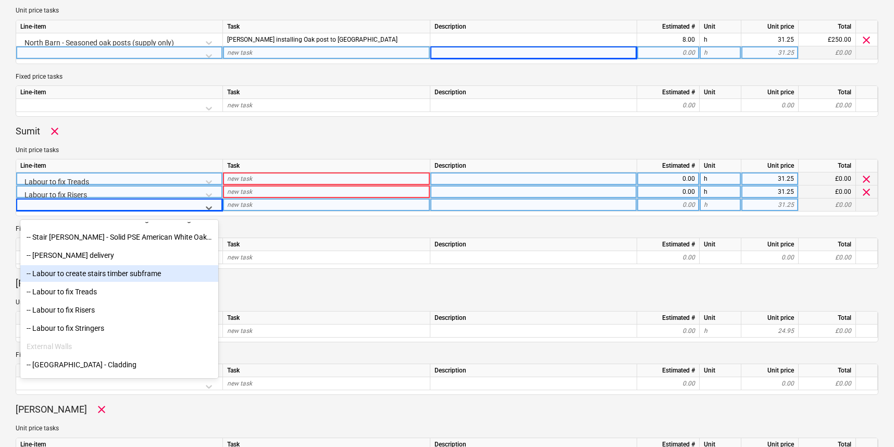
click at [92, 274] on div "-- Labour to create stairs timber subframe" at bounding box center [119, 273] width 198 height 17
type textarea "x"
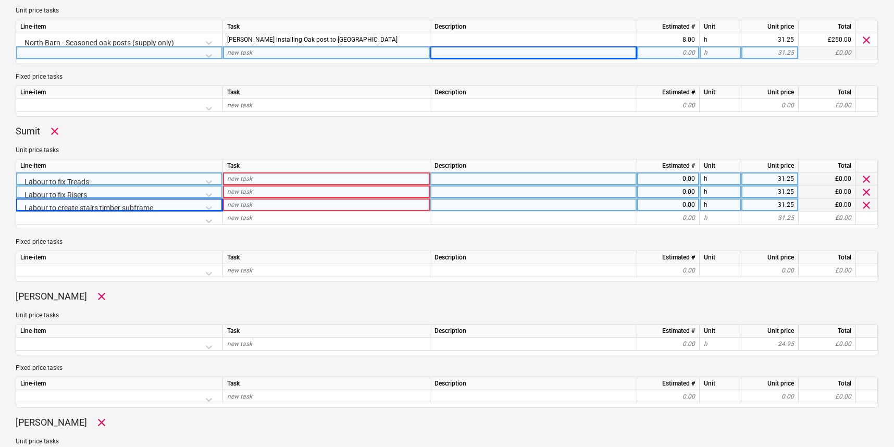
click at [243, 179] on span "new task" at bounding box center [239, 178] width 25 height 7
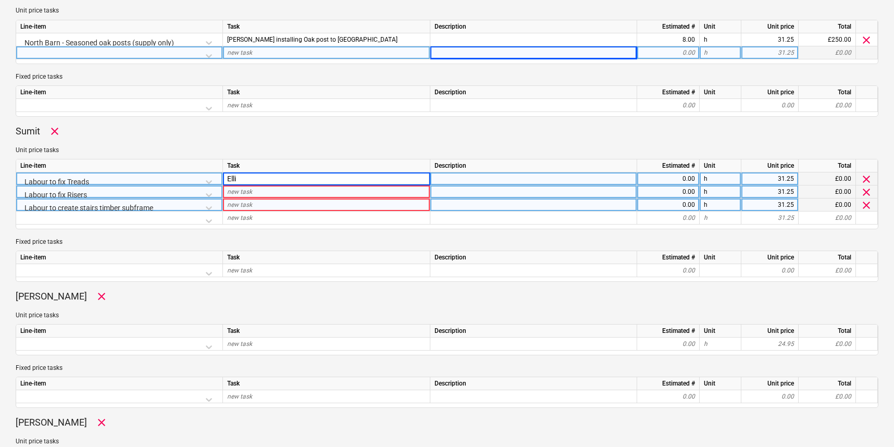
type input "[PERSON_NAME]"
type textarea "x"
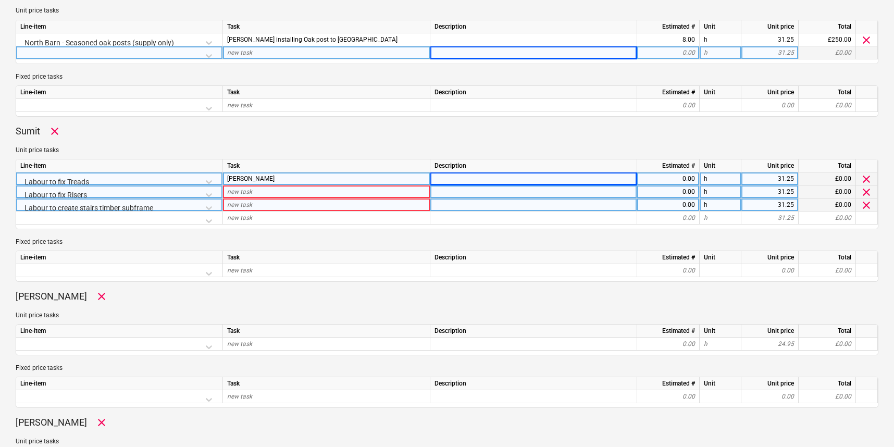
drag, startPoint x: 245, startPoint y: 176, endPoint x: 215, endPoint y: 175, distance: 30.7
click at [0, 0] on div "Labour to fix [PERSON_NAME] 0.00 h 31.25 £0.00 clear" at bounding box center [0, 0] width 0 height 0
copy div "[PERSON_NAME]"
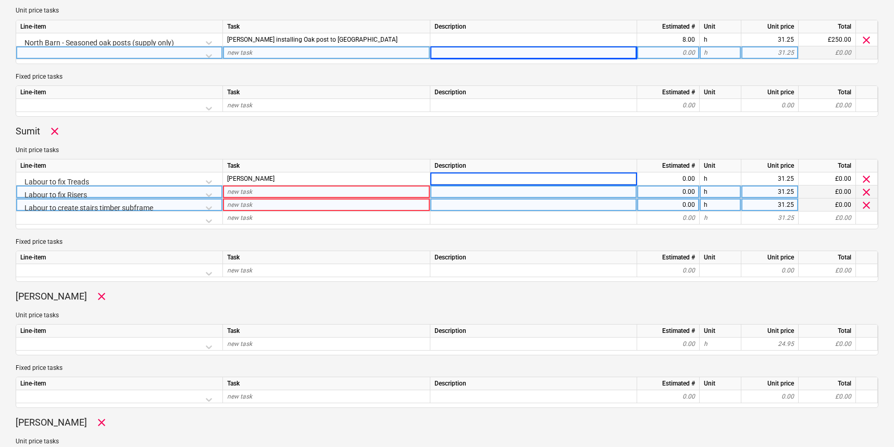
click at [255, 190] on div "new task" at bounding box center [326, 191] width 207 height 13
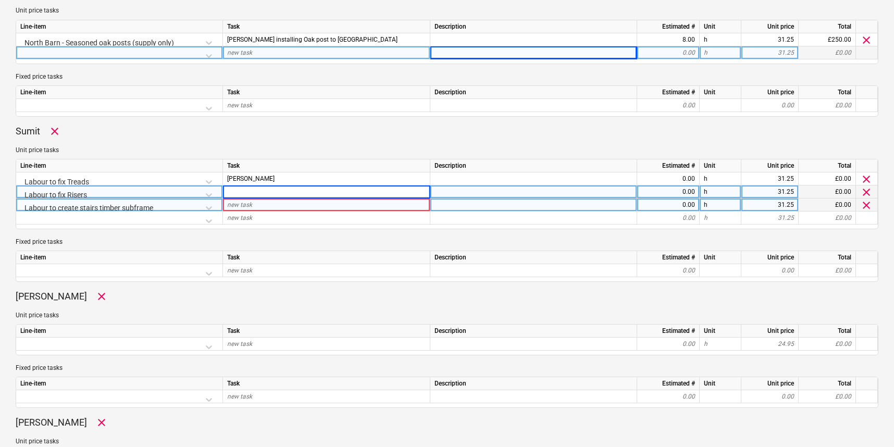
type input "Following our chat earlier this week, it'd be great to hear your thoughts or pl…"
type textarea "x"
click at [253, 202] on div "new task" at bounding box center [326, 204] width 207 height 13
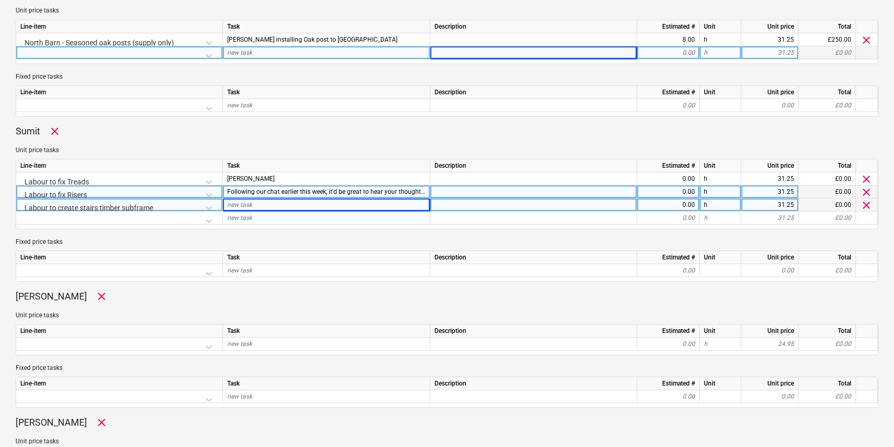
click at [252, 192] on span "Following our chat earlier this week, it'd be great to hear your thoughts or pl…" at bounding box center [627, 191] width 800 height 7
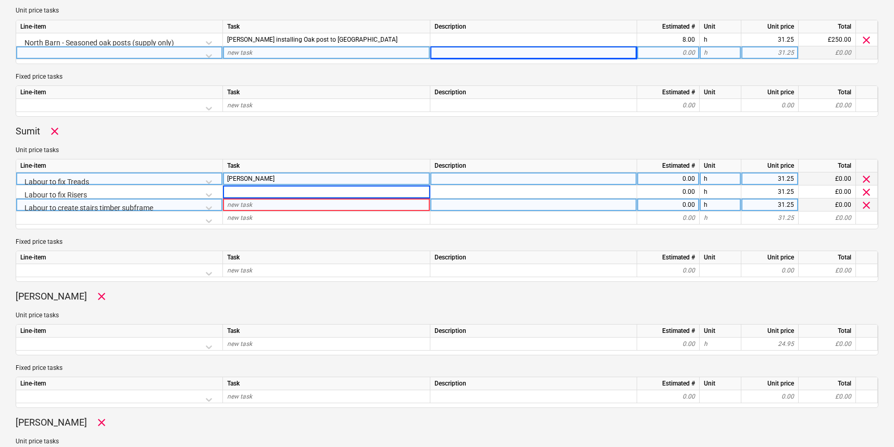
type textarea "x"
drag, startPoint x: 243, startPoint y: 181, endPoint x: 222, endPoint y: 180, distance: 20.9
click at [0, 0] on div "Labour to fix [PERSON_NAME] 0.00 h 31.25 £0.00 clear" at bounding box center [0, 0] width 0 height 0
click at [240, 178] on div "[PERSON_NAME]" at bounding box center [326, 178] width 207 height 13
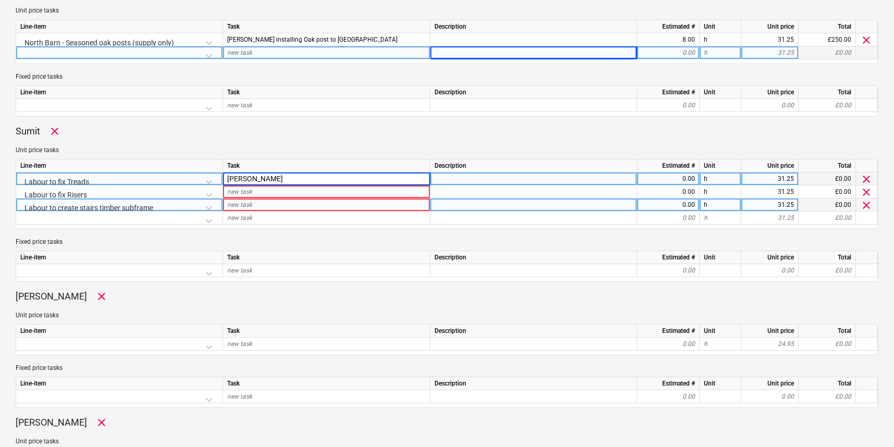
drag, startPoint x: 231, startPoint y: 175, endPoint x: 210, endPoint y: 174, distance: 21.4
click at [0, 0] on div "Labour to fix [PERSON_NAME] 0.00 h 31.25 £0.00 clear" at bounding box center [0, 0] width 0 height 0
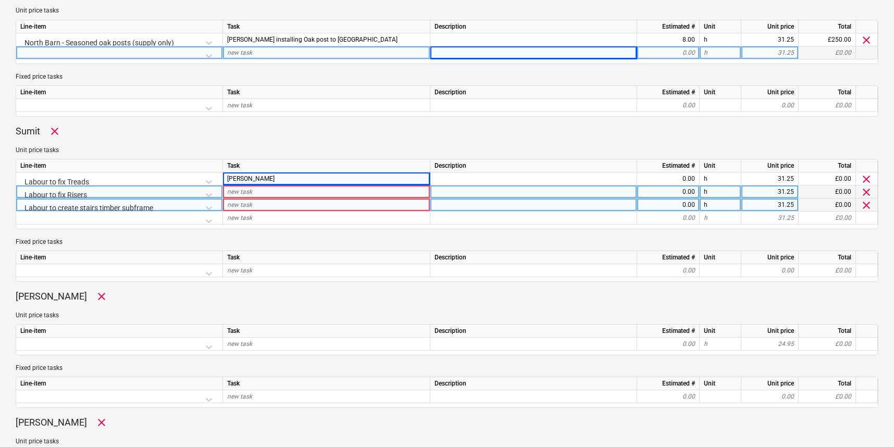
click at [238, 190] on span "new task" at bounding box center [239, 191] width 25 height 7
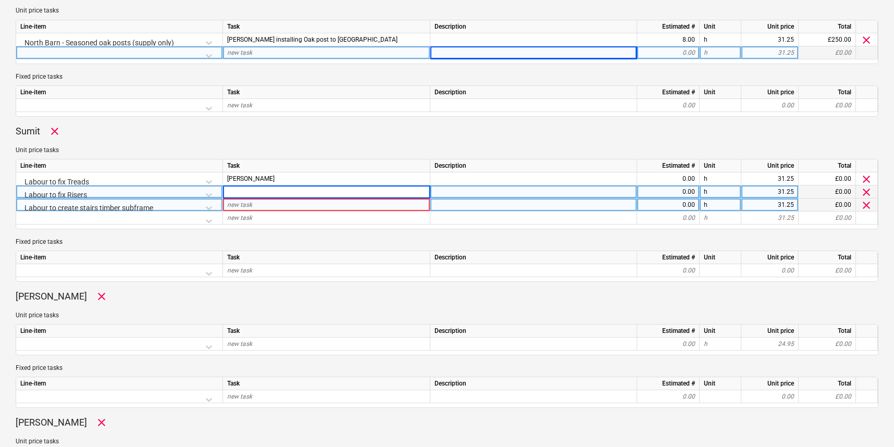
type input "[PERSON_NAME]"
type textarea "x"
click at [258, 200] on div "new task" at bounding box center [326, 204] width 207 height 13
type input "[PERSON_NAME]"
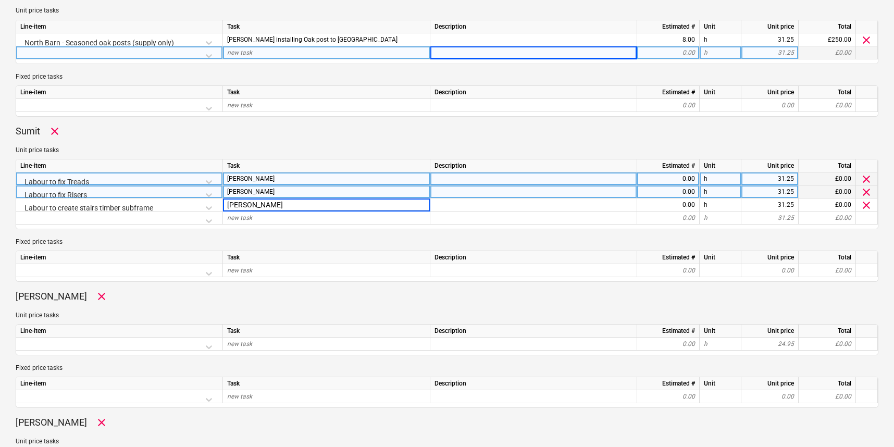
type textarea "x"
click at [668, 180] on div "0.00" at bounding box center [668, 178] width 54 height 13
type input "2.66"
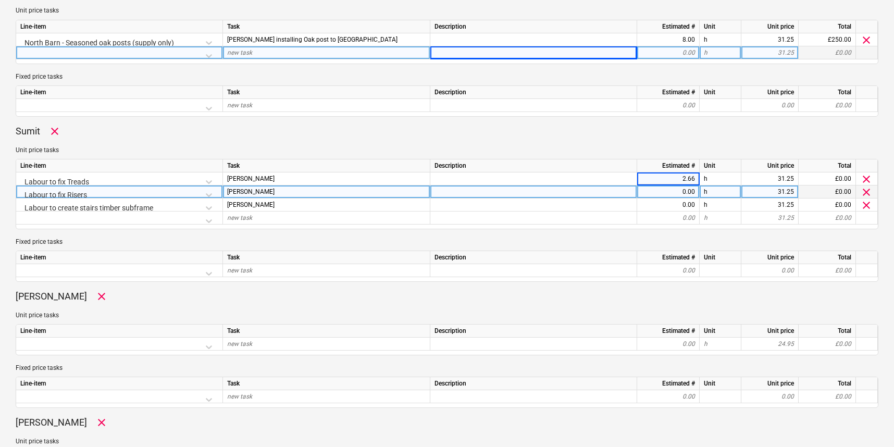
type textarea "x"
click at [681, 190] on div "0.00" at bounding box center [668, 191] width 54 height 13
type input "2.66"
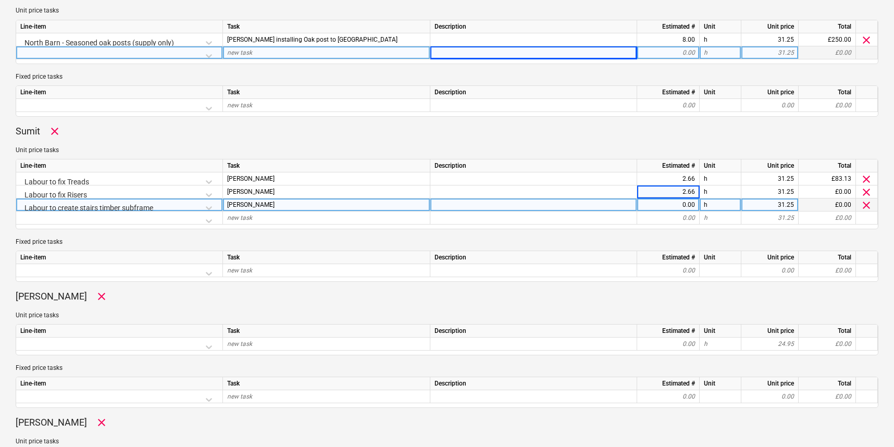
type textarea "x"
click at [682, 203] on div "0.00" at bounding box center [668, 204] width 54 height 13
type input "2.66"
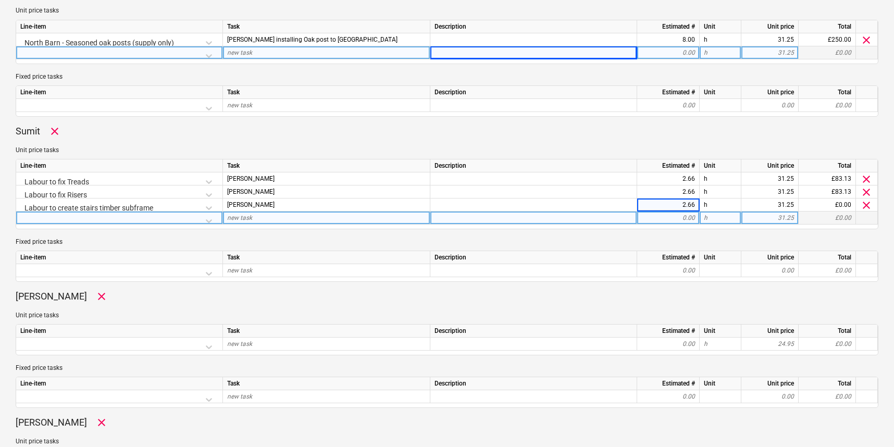
click at [675, 213] on div "0.00" at bounding box center [668, 217] width 54 height 13
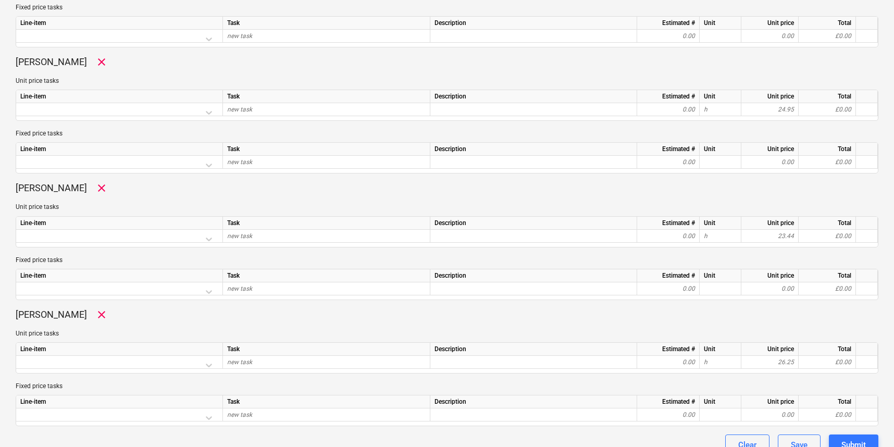
scroll to position [582, 0]
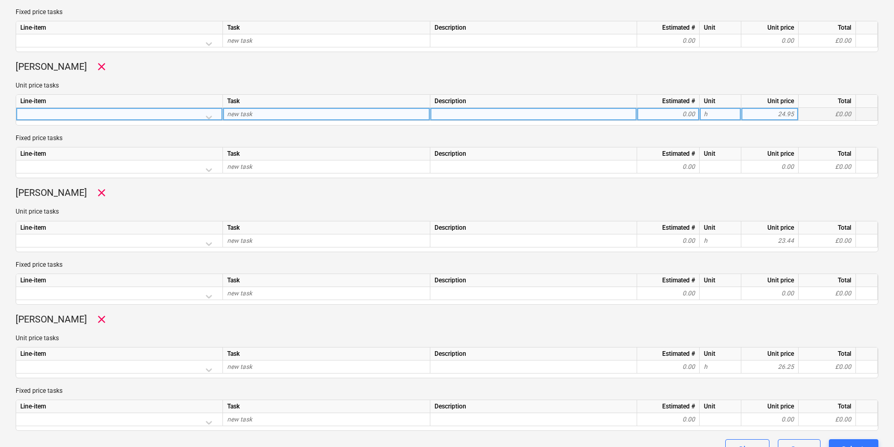
click at [81, 115] on div at bounding box center [119, 117] width 198 height 18
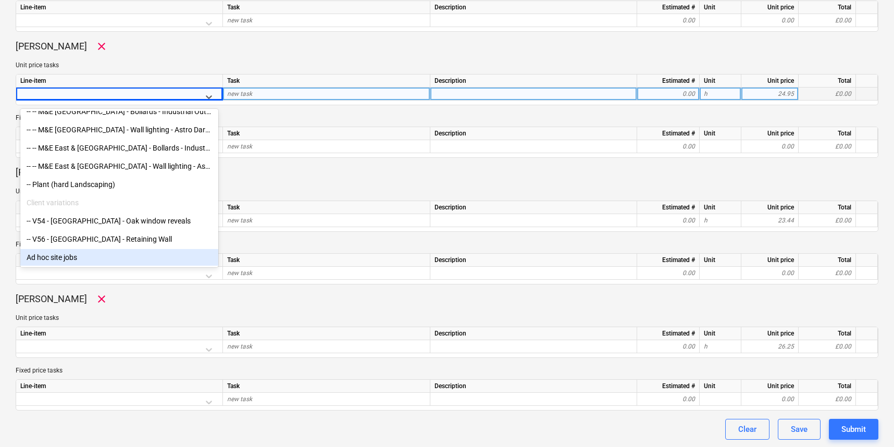
scroll to position [602, 0]
click at [63, 258] on div "Ad hoc site jobs" at bounding box center [119, 257] width 198 height 17
type textarea "x"
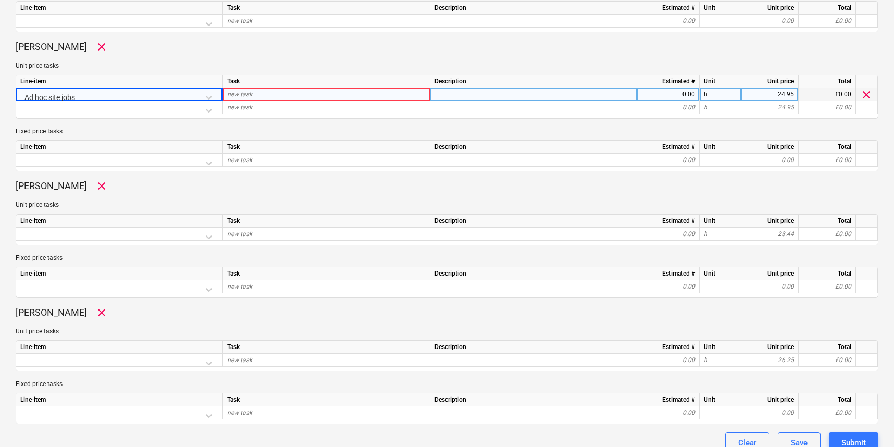
click at [261, 93] on div "new task" at bounding box center [326, 94] width 207 height 13
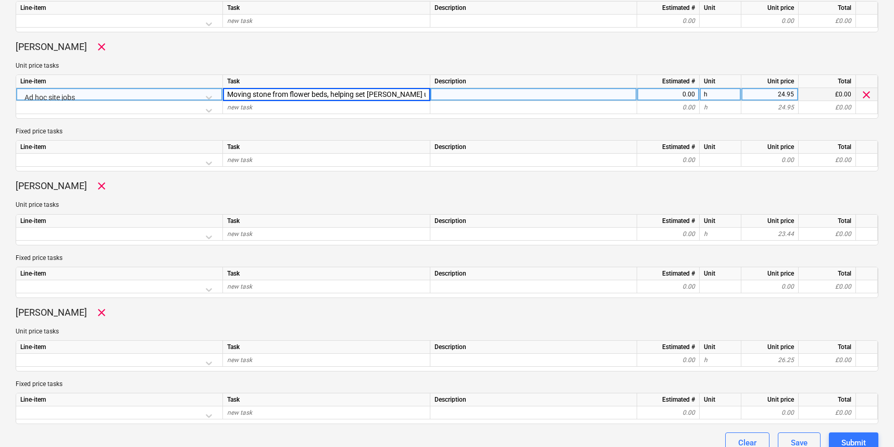
type input "Moving stone from flower beds, helping set [PERSON_NAME] up, Site clean"
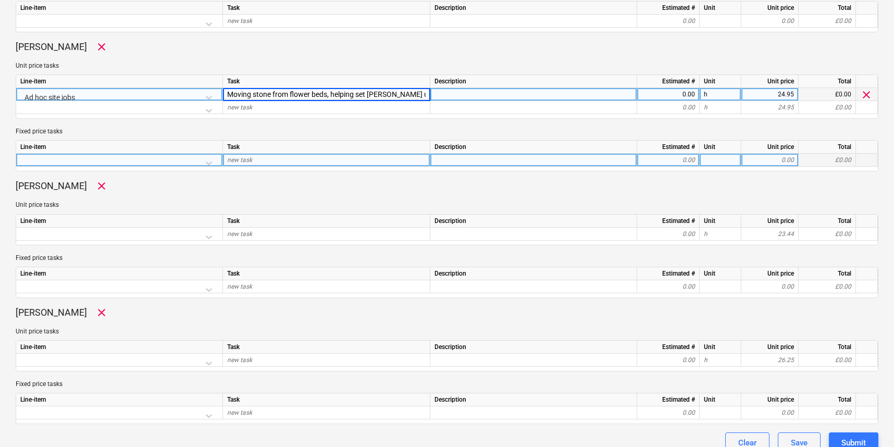
scroll to position [602, 0]
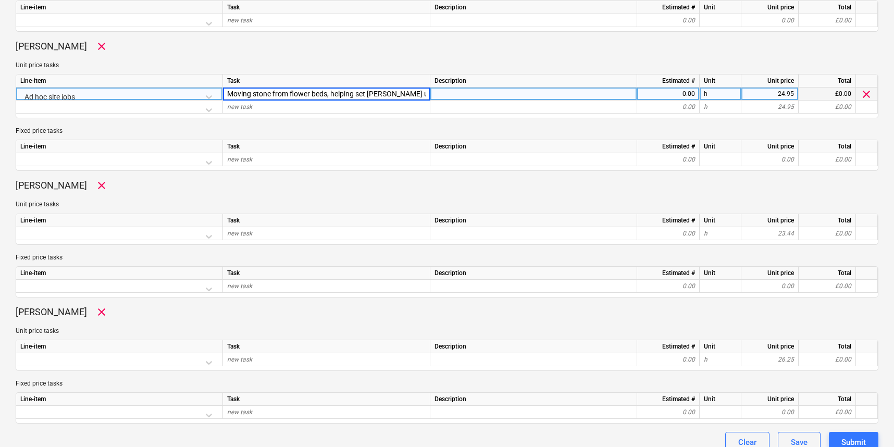
type textarea "x"
click at [665, 94] on div "0.00" at bounding box center [668, 93] width 54 height 13
type input "8"
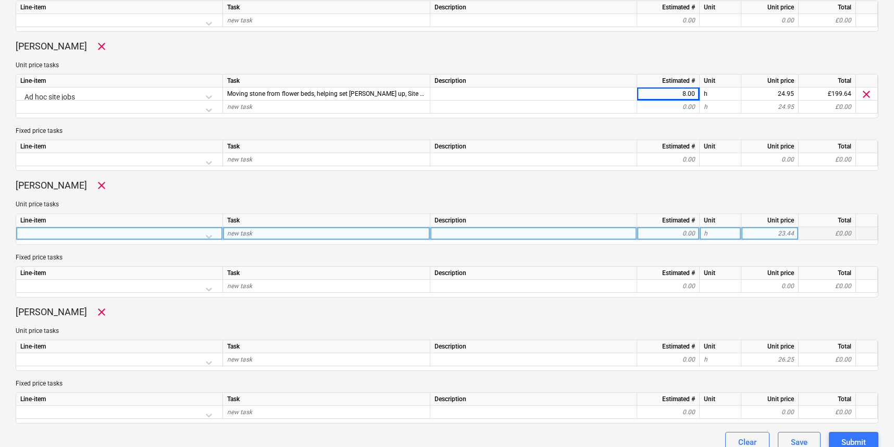
click at [211, 235] on div at bounding box center [119, 236] width 198 height 18
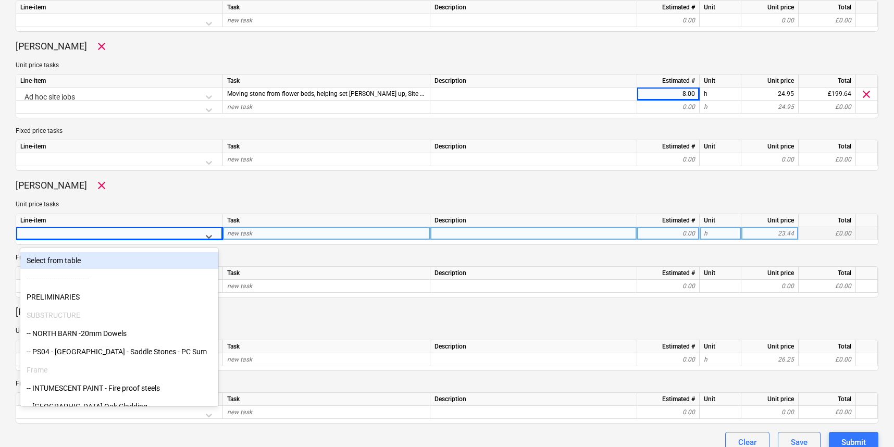
scroll to position [40, 0]
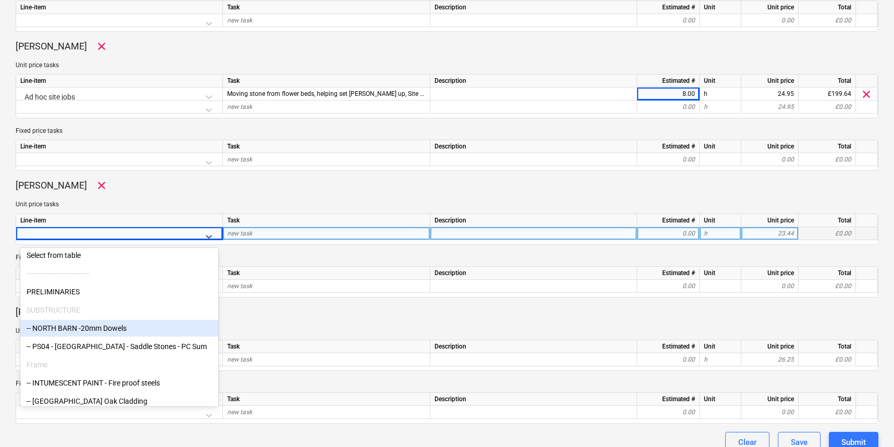
click at [127, 337] on div "-- NORTH BARN -20mm Dowels" at bounding box center [119, 329] width 198 height 18
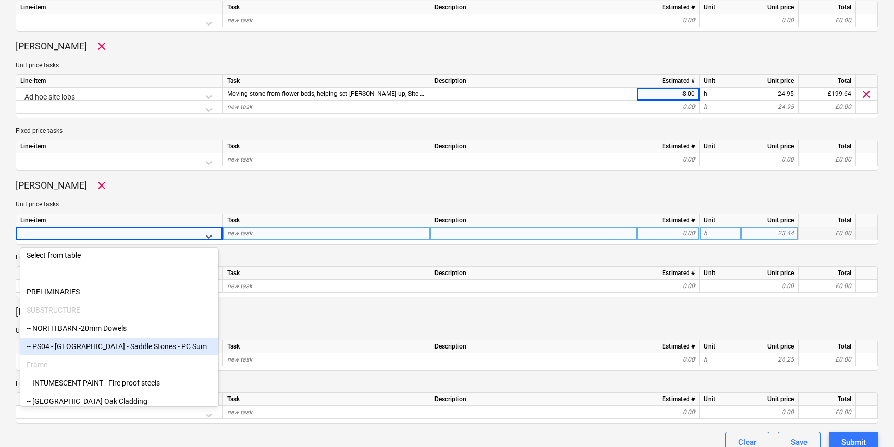
click at [116, 345] on div "-- PS04 - [GEOGRAPHIC_DATA] - Saddle Stones - PC Sum" at bounding box center [119, 346] width 198 height 17
type textarea "x"
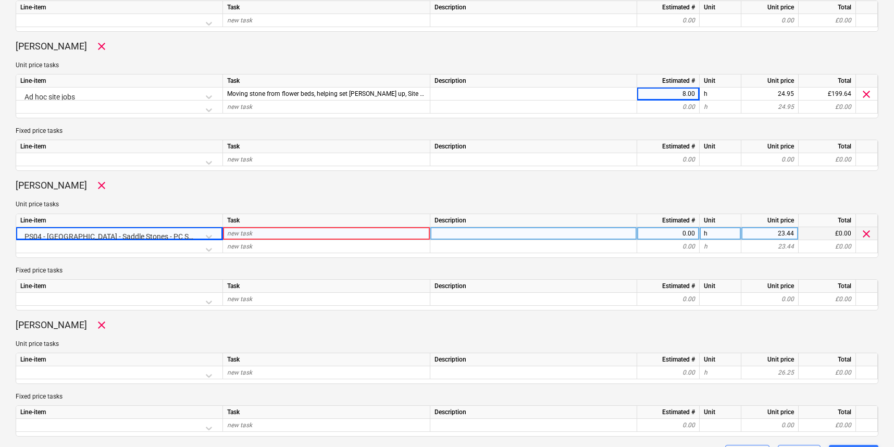
click at [272, 233] on div "new task" at bounding box center [326, 233] width 207 height 13
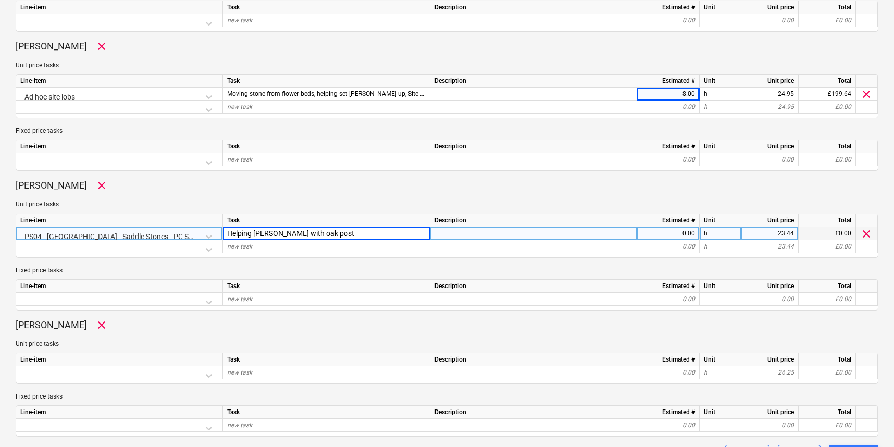
type input "Helping [PERSON_NAME] with oak post"
type textarea "x"
click at [685, 232] on div "0.00" at bounding box center [668, 233] width 54 height 13
type input "8"
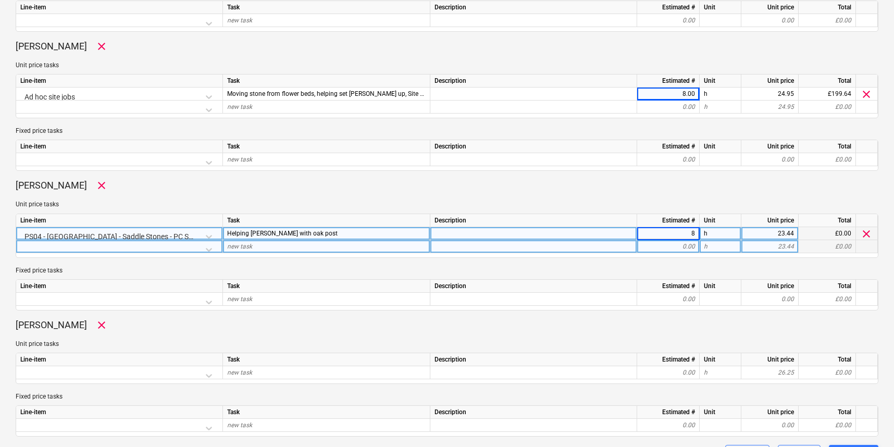
click at [673, 243] on div "0.00" at bounding box center [668, 246] width 54 height 13
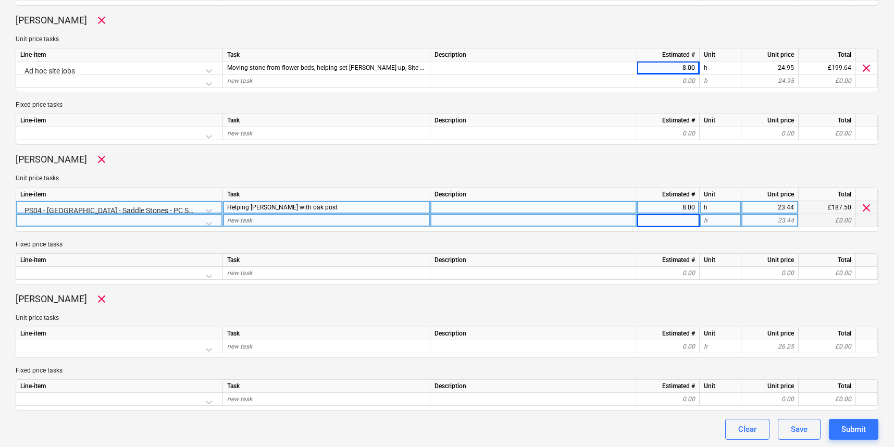
scroll to position [628, 0]
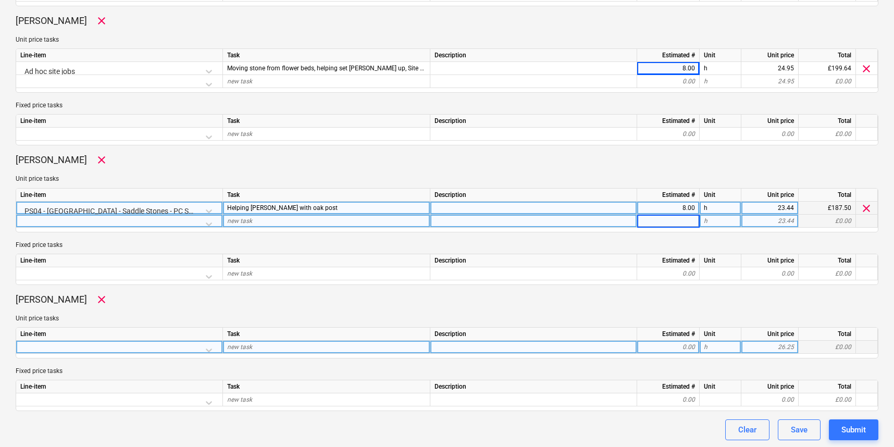
click at [127, 347] on div at bounding box center [119, 350] width 198 height 18
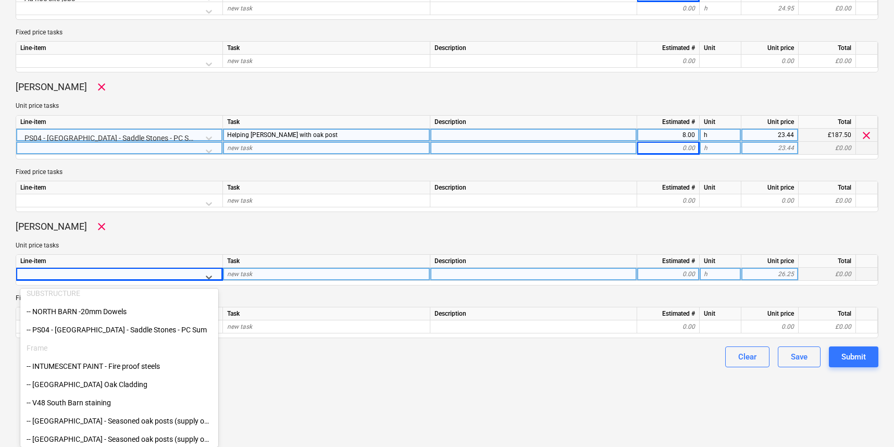
scroll to position [108, 0]
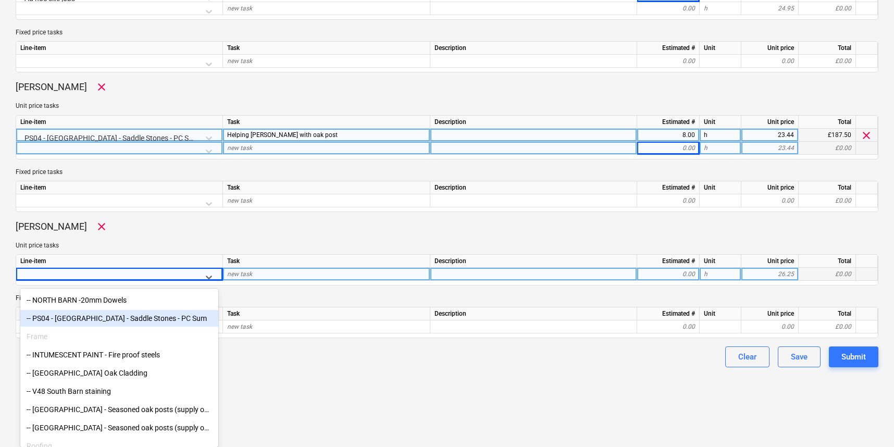
click at [123, 324] on div "-- PS04 - [GEOGRAPHIC_DATA] - Saddle Stones - PC Sum" at bounding box center [119, 318] width 198 height 17
type textarea "x"
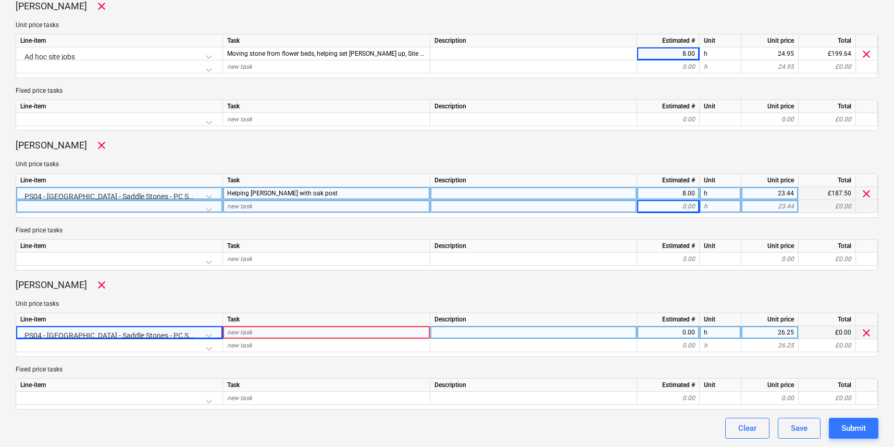
scroll to position [641, 0]
click at [312, 331] on div "new task" at bounding box center [326, 334] width 207 height 13
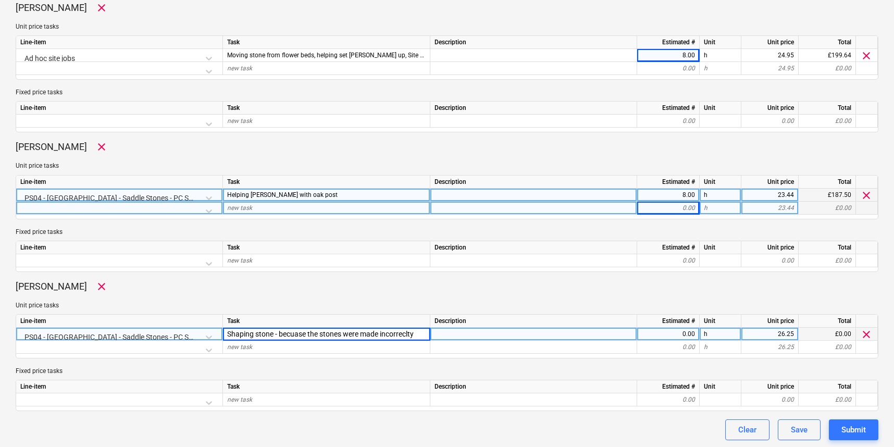
type input "Shaping stone - becuase the stones were made incorrectly"
click at [423, 332] on input "Shaping stone - becuase the stones were made incorrectly" at bounding box center [326, 334] width 207 height 12
type textarea "x"
click at [450, 331] on div at bounding box center [533, 334] width 207 height 13
type input "cost not accounted for"
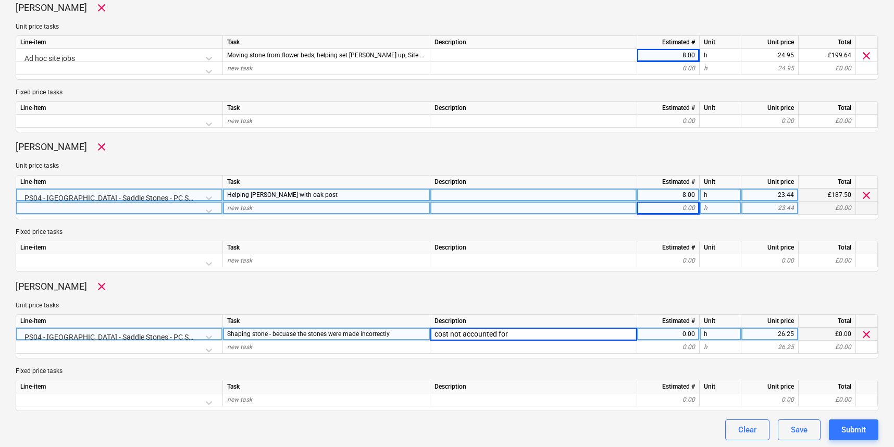
type textarea "x"
click at [671, 331] on div "0.00" at bounding box center [668, 334] width 54 height 13
type input "8"
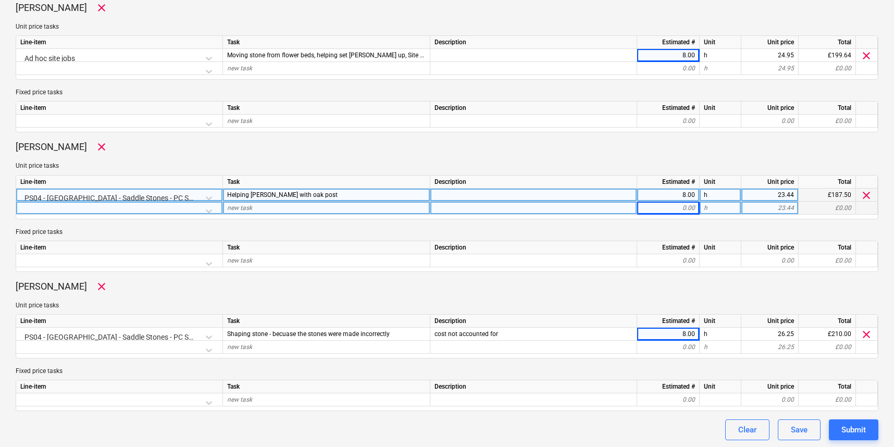
click at [576, 373] on p "Fixed price tasks" at bounding box center [447, 371] width 862 height 9
click at [842, 430] on div "Submit" at bounding box center [853, 430] width 24 height 14
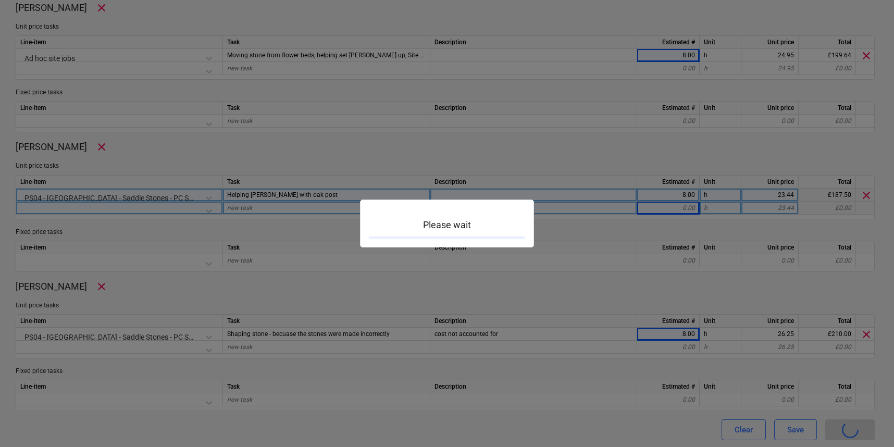
type textarea "x"
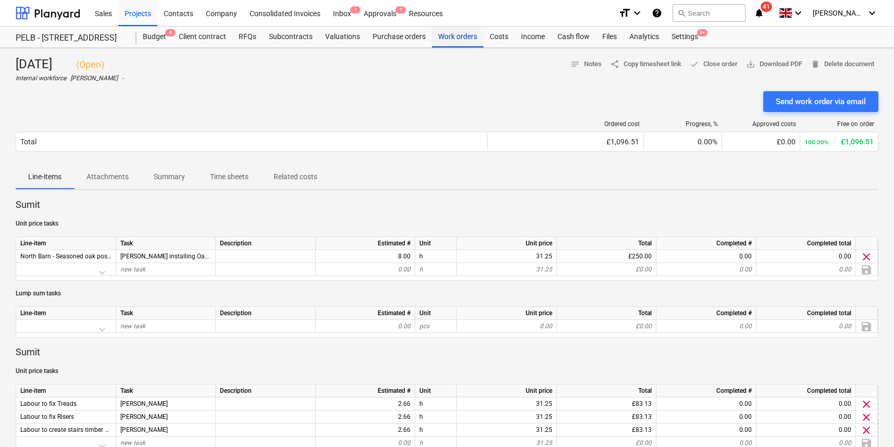
click at [450, 37] on div "Work orders" at bounding box center [458, 37] width 52 height 21
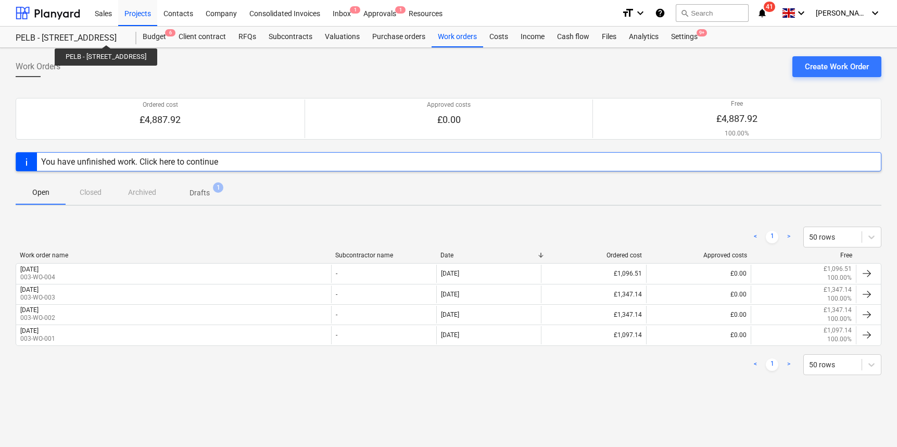
click at [124, 35] on div "PELB - [STREET_ADDRESS]" at bounding box center [70, 38] width 108 height 11
click at [157, 31] on div "Budget 6" at bounding box center [154, 37] width 36 height 21
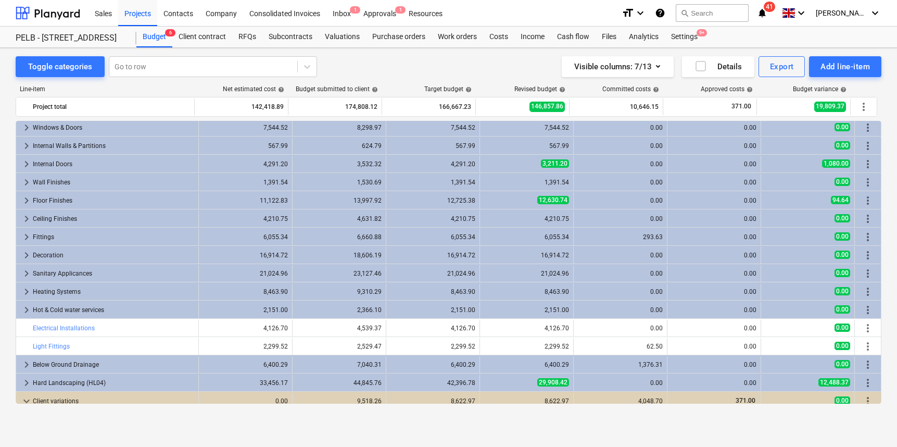
scroll to position [422, 0]
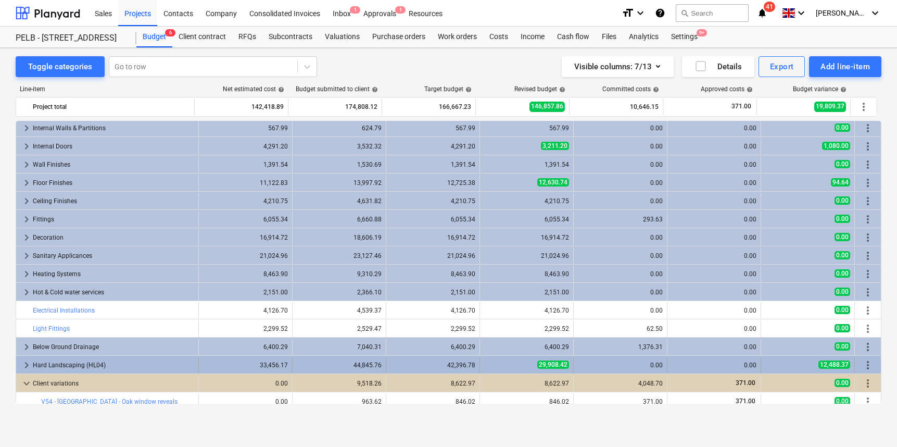
click at [98, 361] on div "Hard Landscaping (HL04)" at bounding box center [113, 365] width 161 height 17
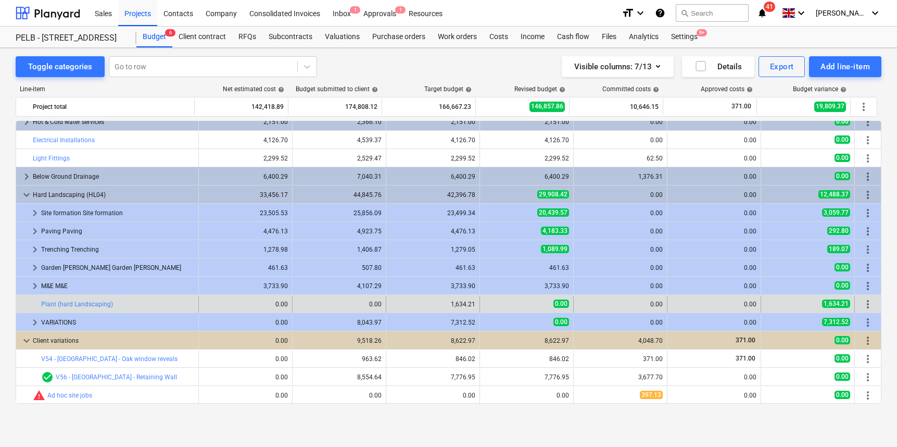
scroll to position [0, 0]
click at [91, 305] on link "Plant (hard Landscaping)" at bounding box center [77, 303] width 72 height 7
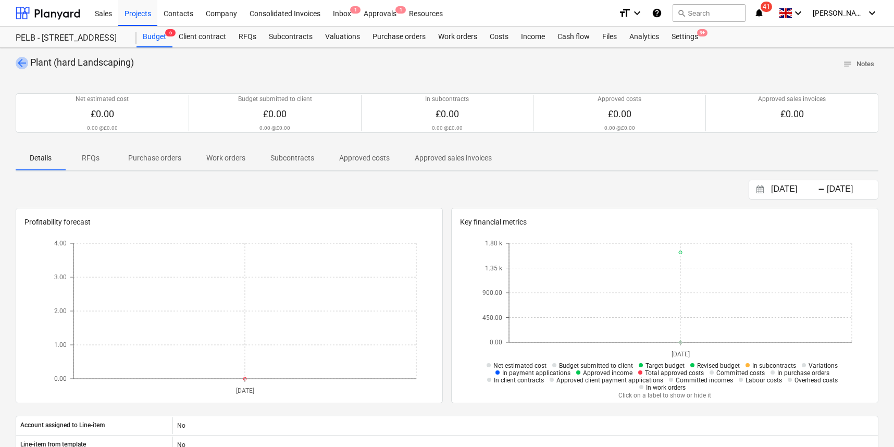
click at [22, 65] on span "arrow_back" at bounding box center [22, 63] width 12 height 12
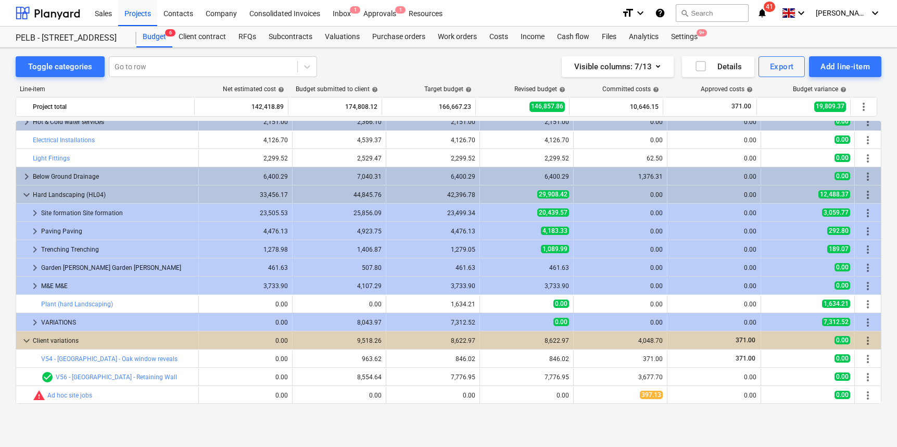
scroll to position [580, 0]
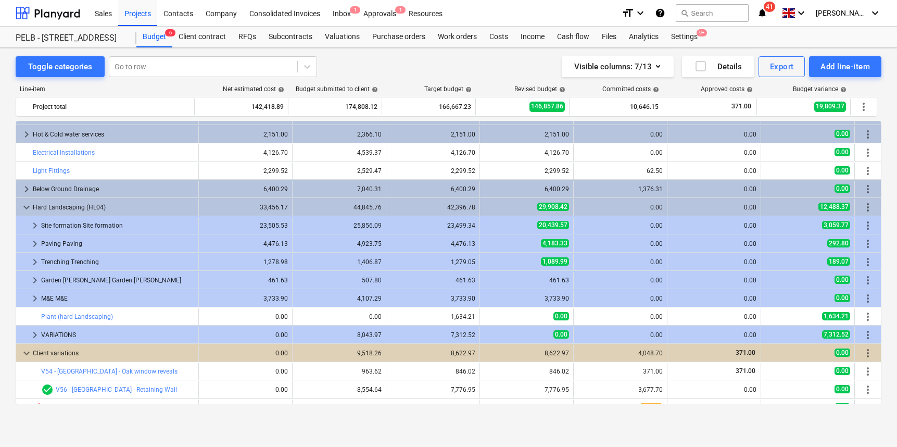
click at [100, 267] on div "bar_chart PS20 - Stairs - Ommit edit 0.00 edit -5,832.82 edit 0.00 edit 0.00 0.…" at bounding box center [449, 262] width 866 height 283
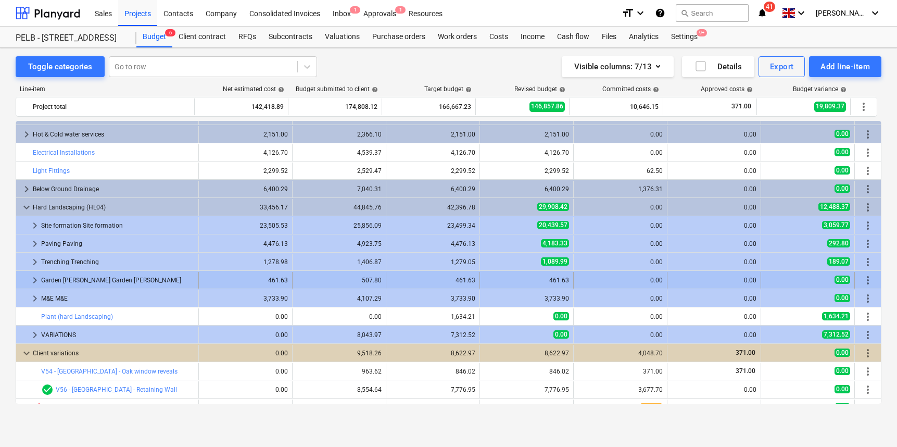
click at [109, 278] on div "Garden [PERSON_NAME] Garden [PERSON_NAME]" at bounding box center [117, 280] width 153 height 17
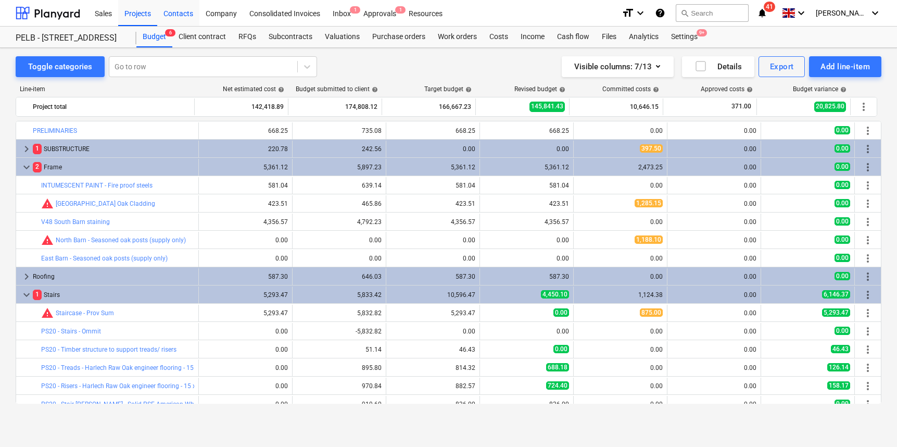
scroll to position [0, 0]
